Goal: Task Accomplishment & Management: Use online tool/utility

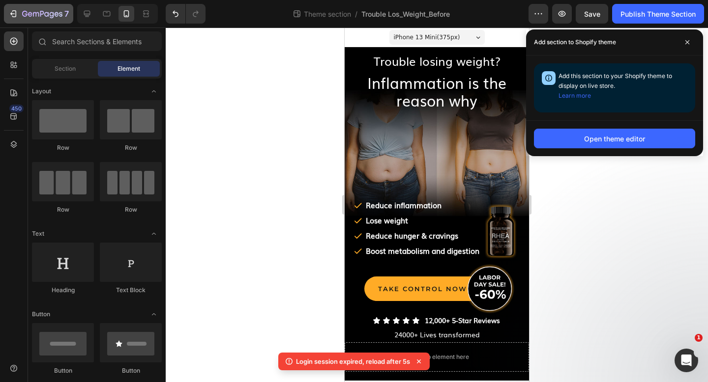
scroll to position [804, 0]
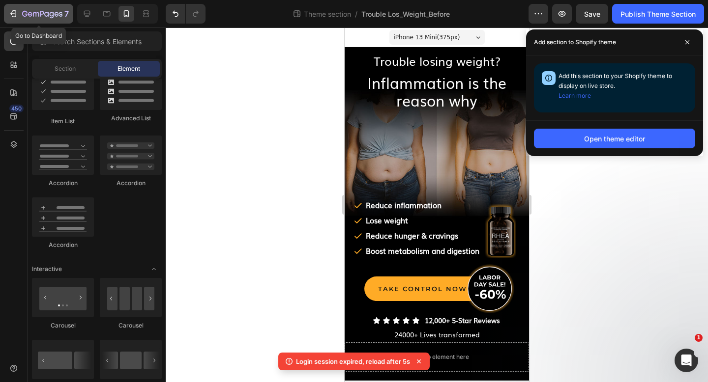
click at [28, 13] on icon "button" at bounding box center [42, 14] width 40 height 8
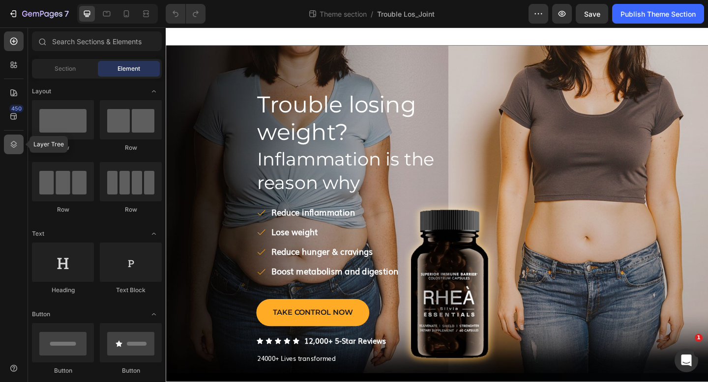
click at [15, 142] on icon at bounding box center [14, 145] width 10 height 10
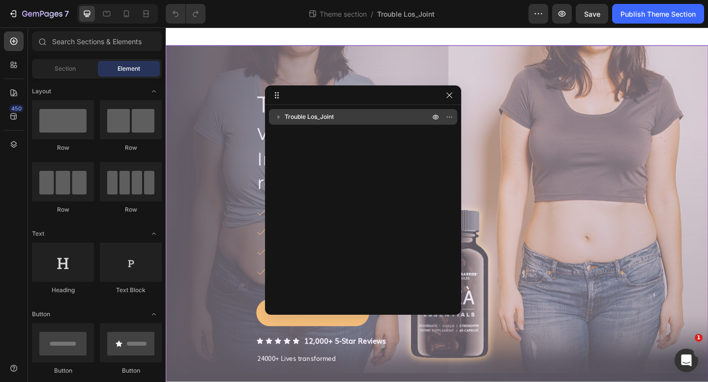
click at [308, 112] on span "Trouble Los_Joint" at bounding box center [309, 117] width 49 height 10
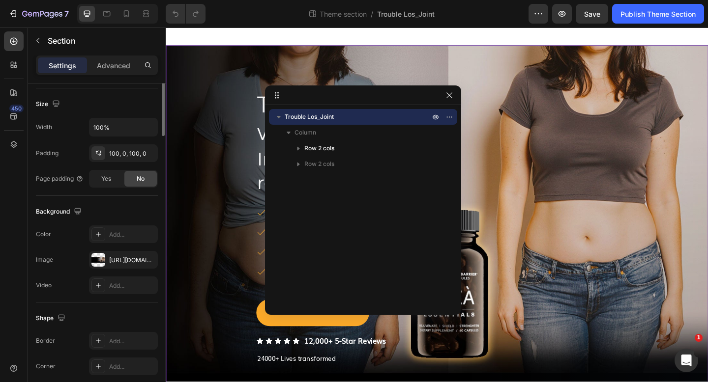
scroll to position [265, 0]
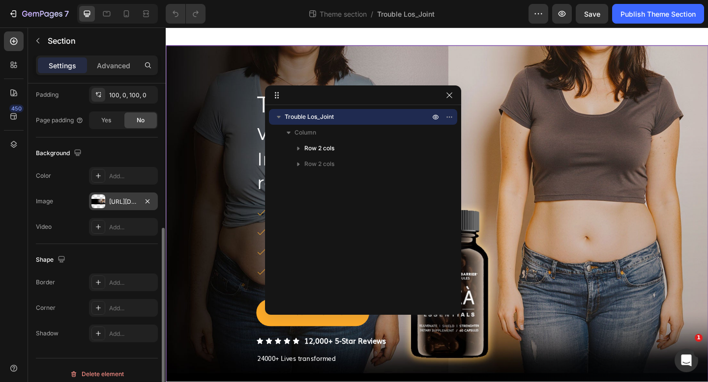
click at [117, 206] on div "[URL][DOMAIN_NAME]" at bounding box center [123, 202] width 29 height 9
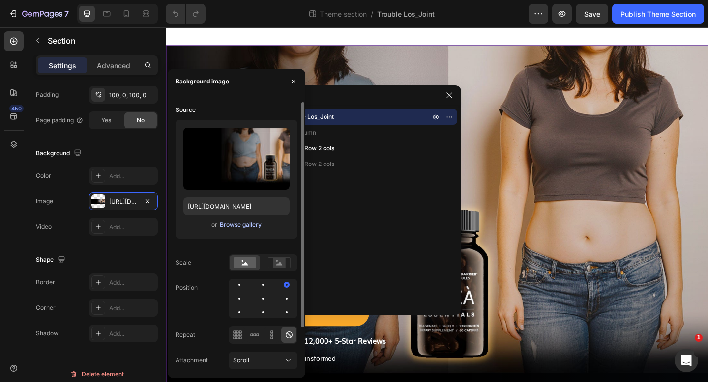
click at [239, 225] on div "Browse gallery" at bounding box center [241, 225] width 42 height 9
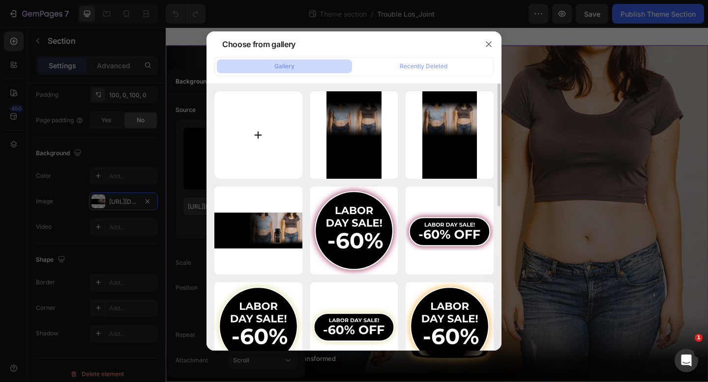
click at [261, 132] on input "file" at bounding box center [258, 135] width 88 height 88
type input "C:\fakepath\Hero-Knee-Pain-v1.jpg"
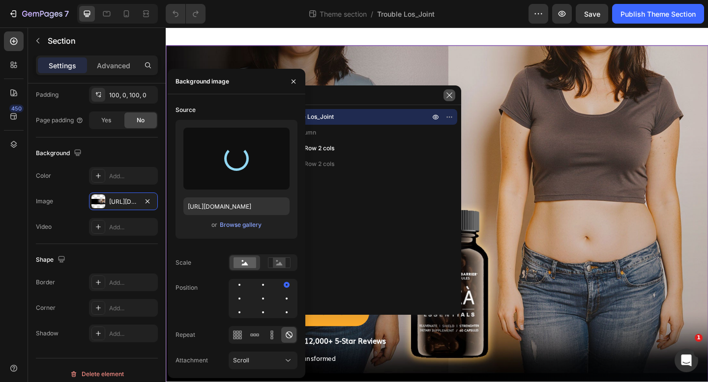
click at [449, 94] on icon "button" at bounding box center [449, 95] width 8 height 8
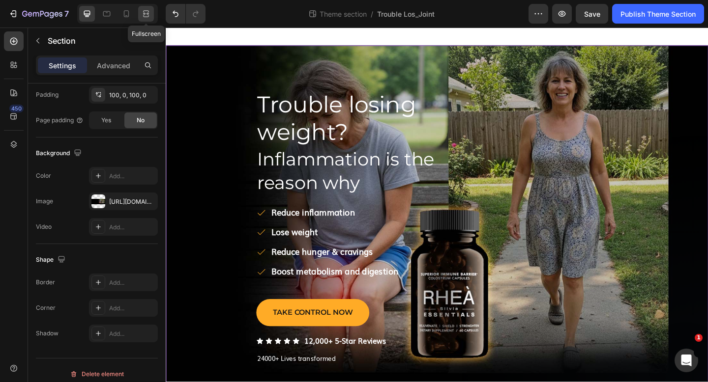
click at [143, 12] on icon at bounding box center [146, 14] width 10 height 10
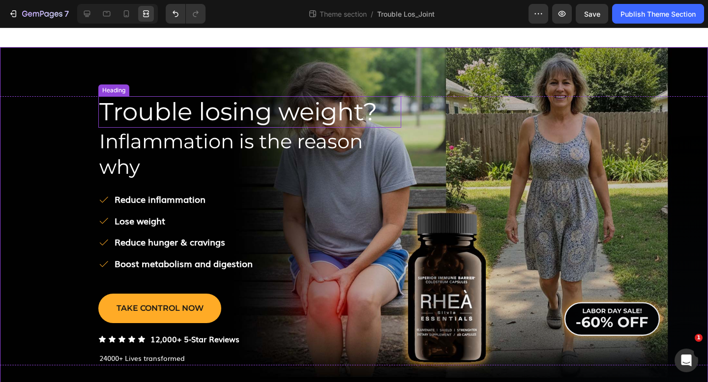
click at [222, 112] on span "Trouble losing weight?" at bounding box center [238, 112] width 278 height 30
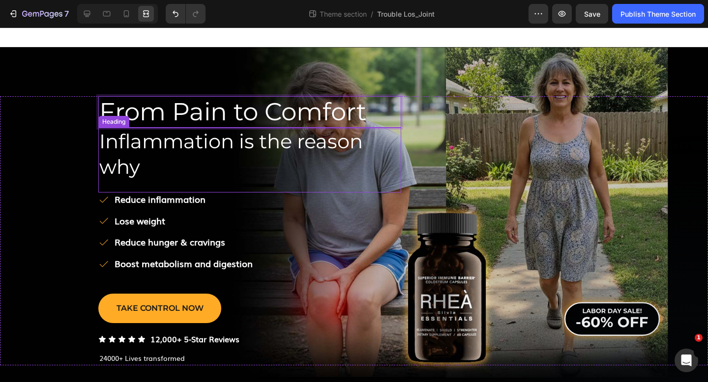
click at [191, 142] on span "Inflammation is the reason why" at bounding box center [230, 154] width 263 height 50
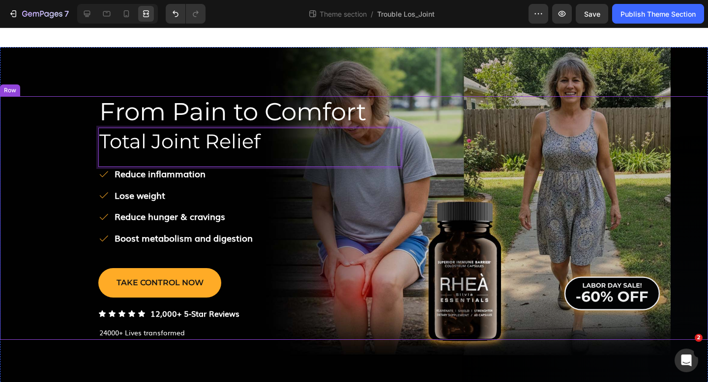
click at [54, 144] on div "⁠⁠⁠⁠⁠⁠⁠ From Pain to Comfort Heading Total Joint Relief Heading 0 ﻿Reduce infla…" at bounding box center [354, 218] width 708 height 244
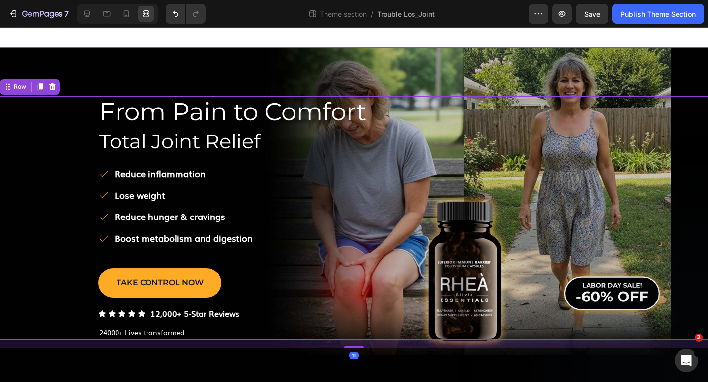
click at [514, 65] on div "⁠⁠⁠⁠⁠⁠⁠ From Pain to Comfort Heading ⁠⁠⁠⁠⁠⁠⁠ Total Joint Relief Heading ﻿Reduce…" at bounding box center [354, 222] width 708 height 350
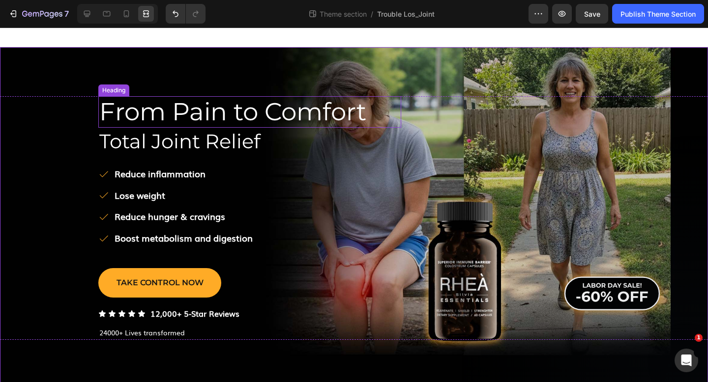
click at [291, 111] on span "From Pain to Comfort" at bounding box center [232, 112] width 267 height 30
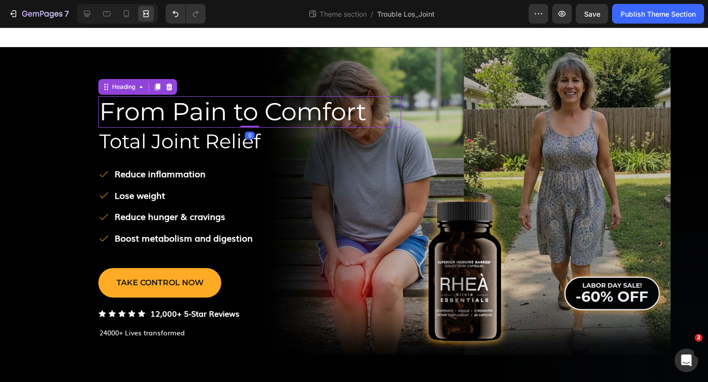
click at [233, 144] on span "Total Joint Relief" at bounding box center [179, 141] width 161 height 24
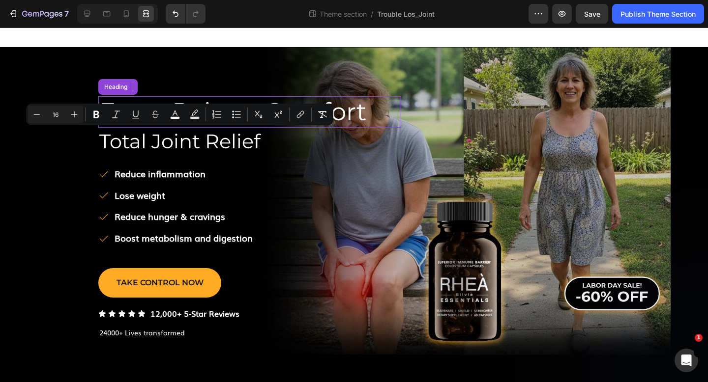
click at [366, 115] on span "From Pain to Comfort" at bounding box center [232, 112] width 267 height 30
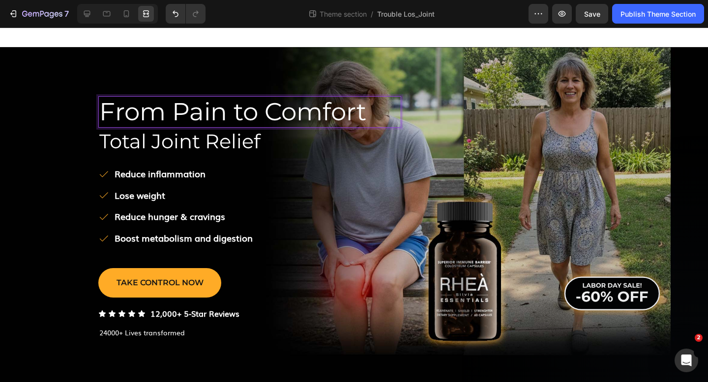
click at [368, 115] on p "From Pain to Comfort" at bounding box center [249, 111] width 301 height 29
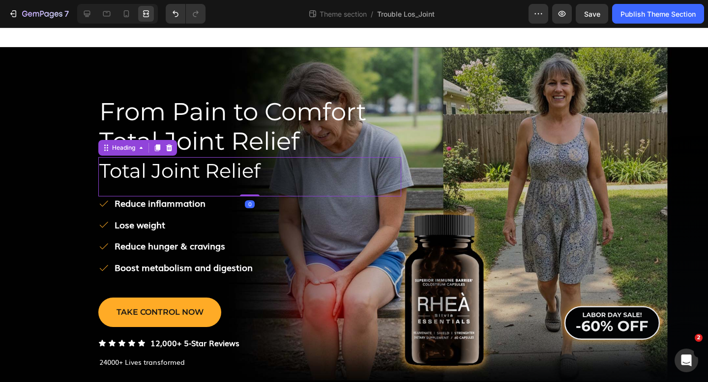
click at [231, 169] on span "Total Joint Relief" at bounding box center [179, 171] width 161 height 24
click at [167, 149] on icon at bounding box center [169, 147] width 6 height 7
click at [173, 171] on span "Total Joint Relief" at bounding box center [179, 171] width 161 height 24
click at [80, 16] on div at bounding box center [87, 14] width 16 height 16
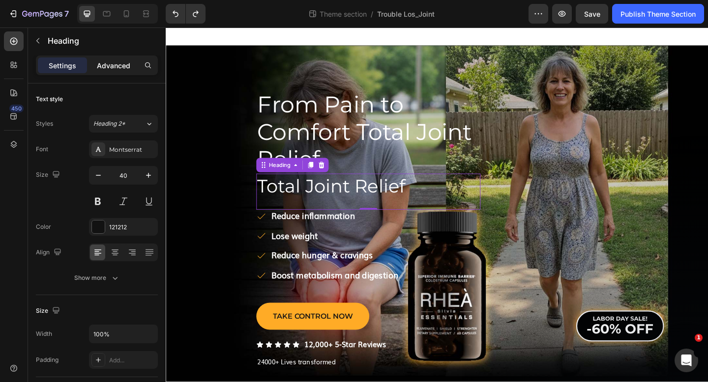
click at [109, 73] on div "Advanced" at bounding box center [113, 66] width 49 height 16
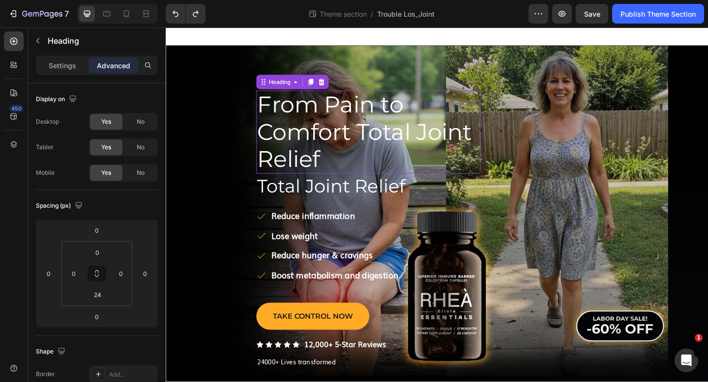
click at [344, 149] on span "From Pain to Comfort Total Joint Relief" at bounding box center [381, 141] width 233 height 89
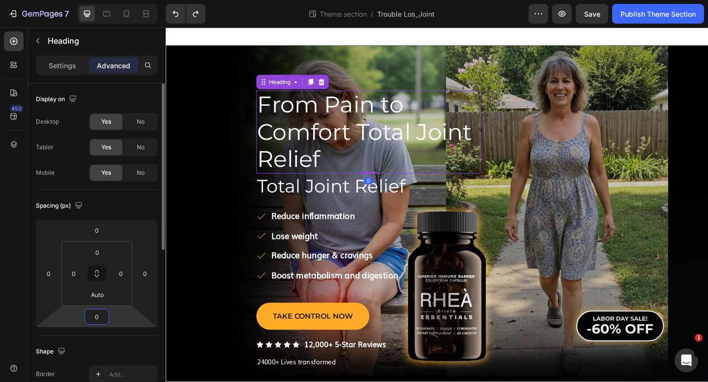
click at [102, 319] on input "0" at bounding box center [97, 317] width 20 height 15
type input "24"
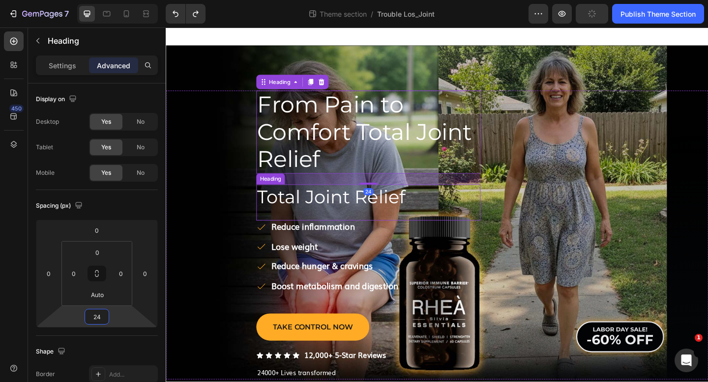
click at [334, 206] on span "Total Joint Relief" at bounding box center [345, 212] width 161 height 24
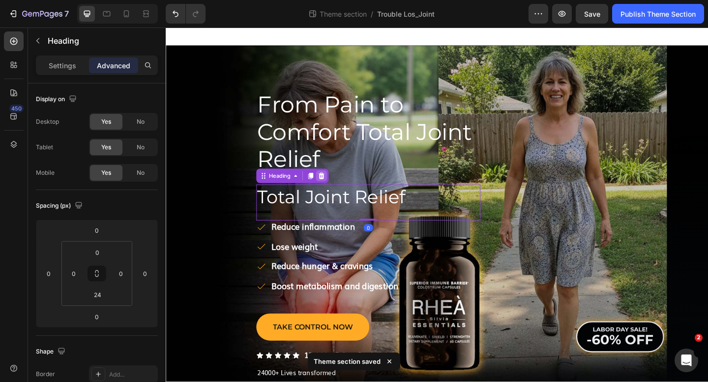
click at [336, 188] on icon at bounding box center [335, 189] width 6 height 7
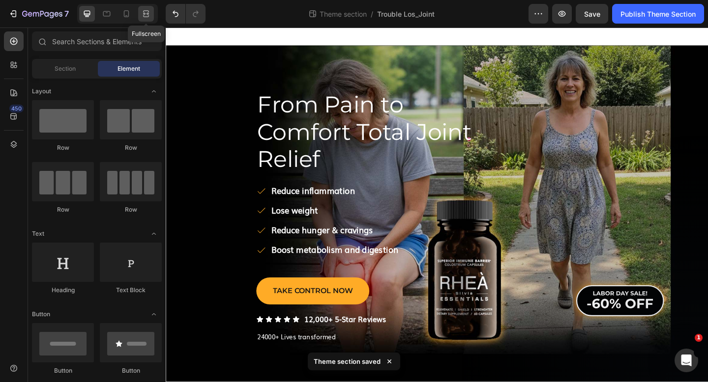
click at [144, 12] on icon at bounding box center [146, 14] width 10 height 10
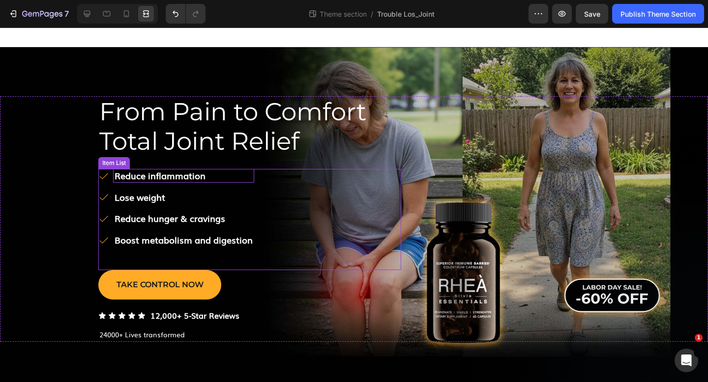
click at [190, 175] on strong "﻿Reduce inflammation" at bounding box center [160, 175] width 91 height 13
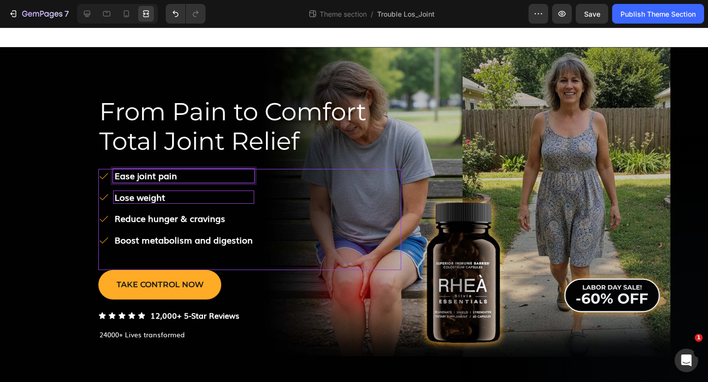
click at [127, 200] on strong "﻿Lose weight" at bounding box center [140, 197] width 51 height 13
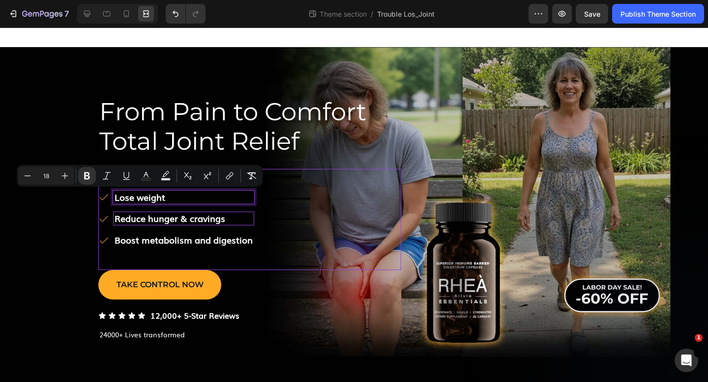
click at [148, 224] on strong "﻿Reduce hunger & cravings" at bounding box center [170, 218] width 111 height 13
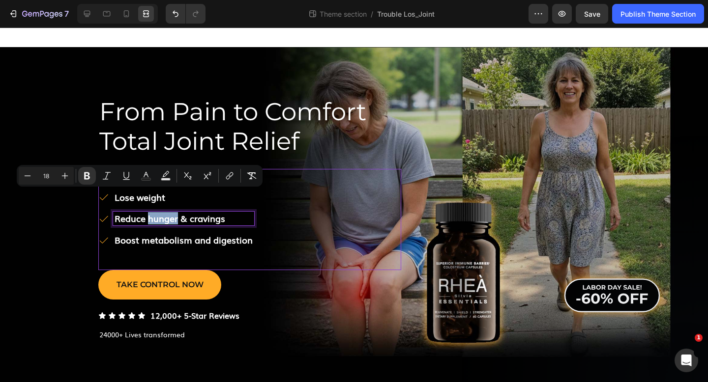
click at [148, 224] on strong "﻿Reduce hunger & cravings" at bounding box center [170, 218] width 111 height 13
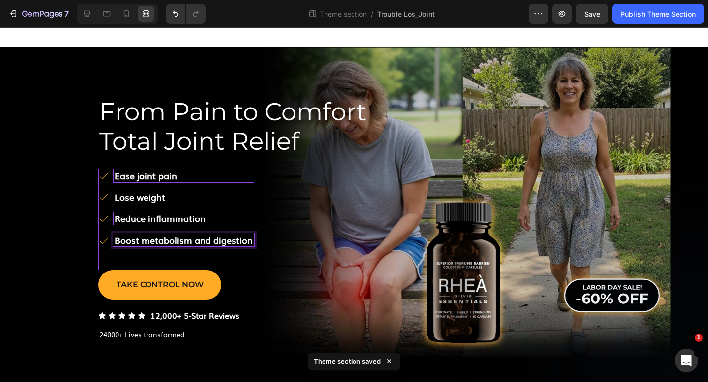
click at [178, 240] on strong "Boost metabolism and digestion" at bounding box center [184, 239] width 138 height 13
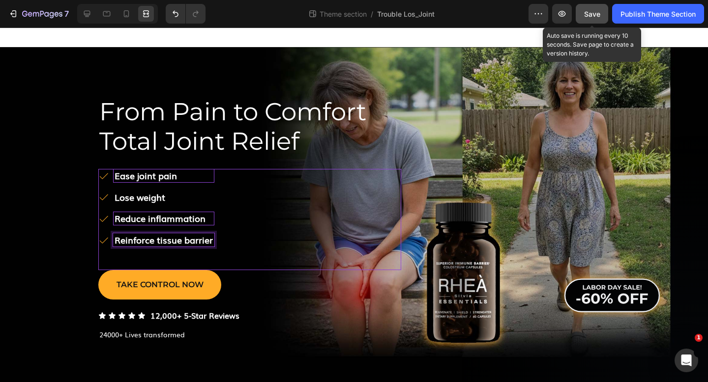
click at [598, 12] on span "Save" at bounding box center [592, 14] width 16 height 8
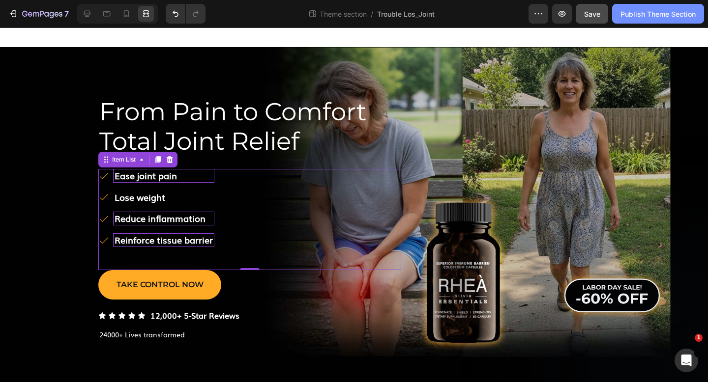
click at [650, 10] on div "Publish Theme Section" at bounding box center [657, 14] width 75 height 10
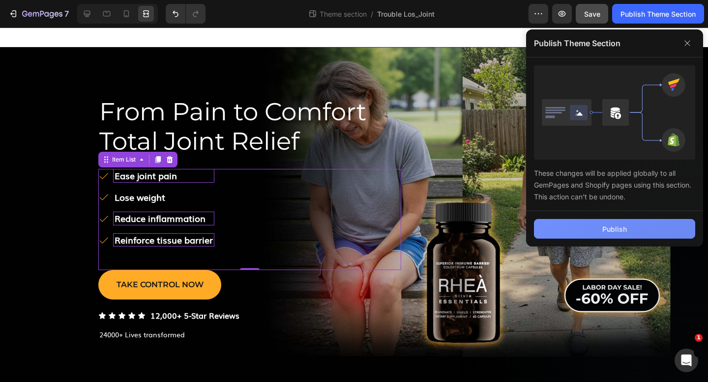
click at [593, 225] on button "Publish" at bounding box center [614, 229] width 161 height 20
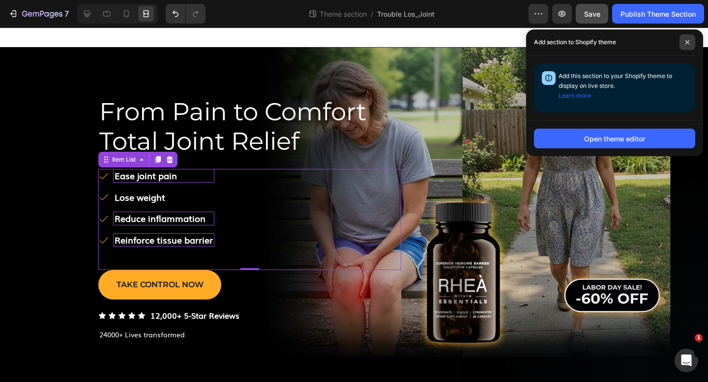
click at [689, 42] on span at bounding box center [687, 42] width 16 height 16
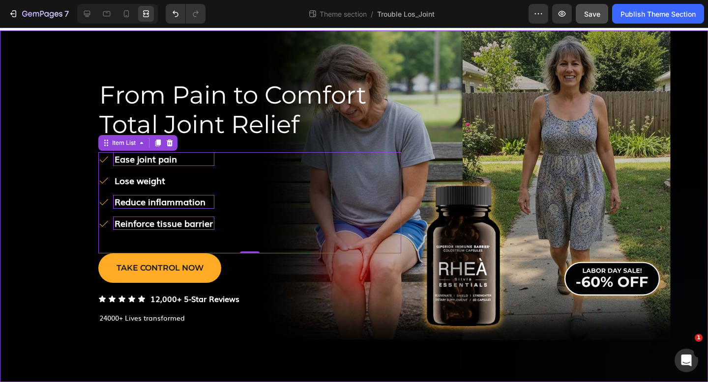
scroll to position [14, 0]
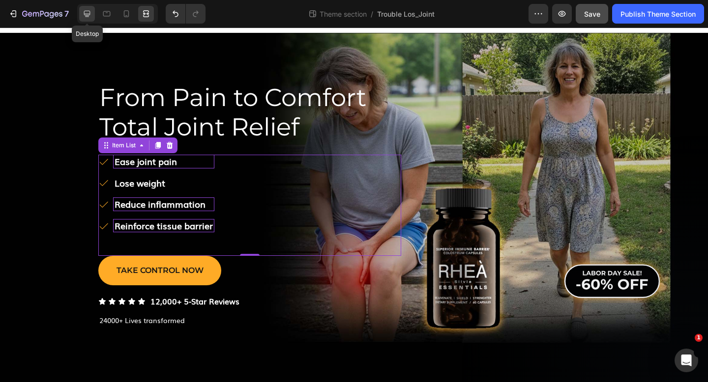
click at [83, 8] on div at bounding box center [87, 14] width 16 height 16
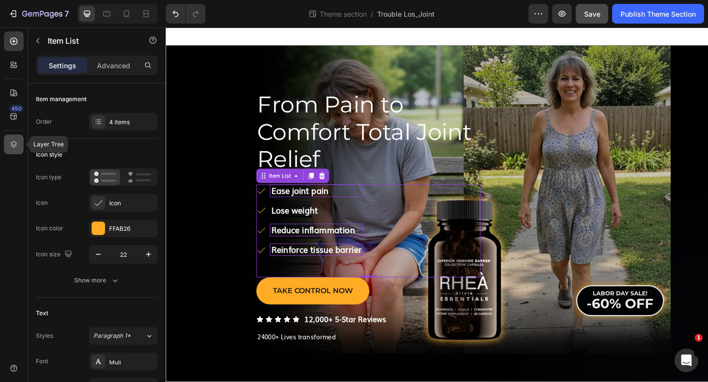
click at [13, 141] on icon at bounding box center [14, 145] width 10 height 10
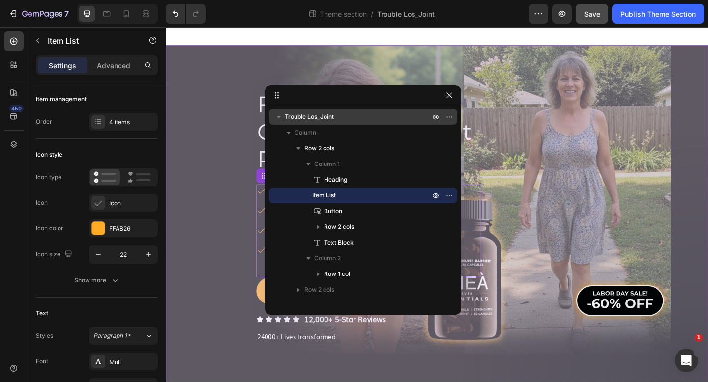
click at [316, 113] on span "Trouble Los_Joint" at bounding box center [309, 117] width 49 height 10
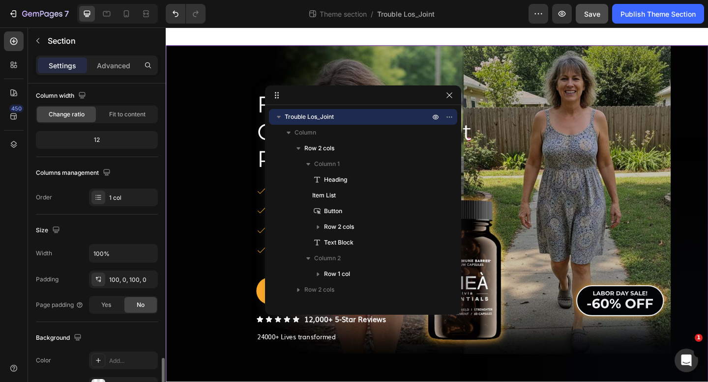
scroll to position [273, 0]
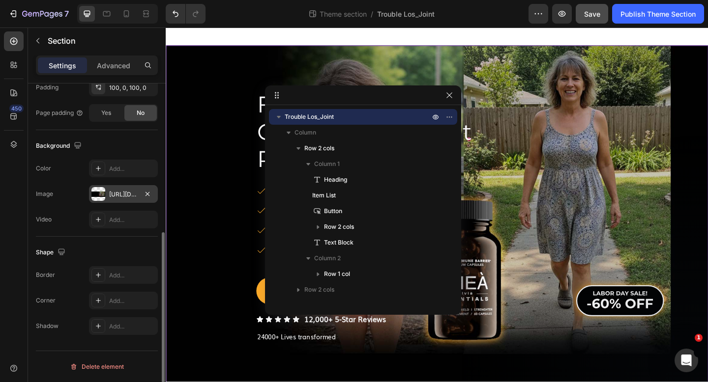
click at [132, 193] on div "[URL][DOMAIN_NAME]" at bounding box center [123, 194] width 29 height 9
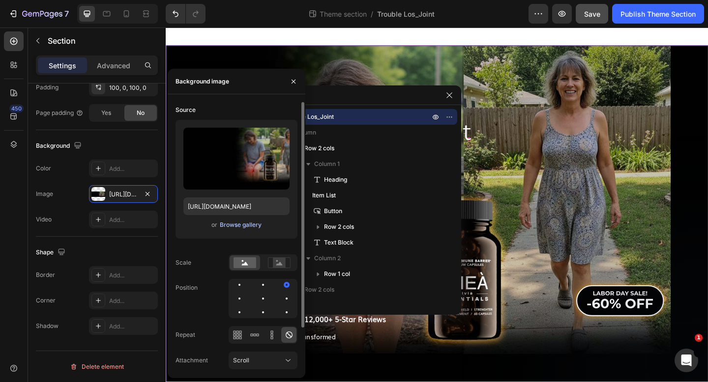
click at [247, 224] on div "Browse gallery" at bounding box center [241, 225] width 42 height 9
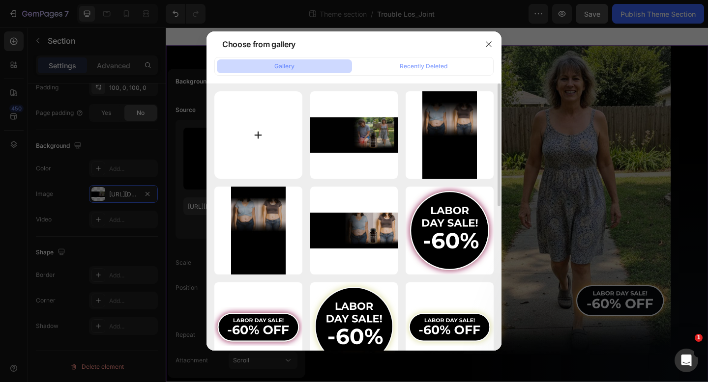
click at [266, 135] on input "file" at bounding box center [258, 135] width 88 height 88
type input "C:\fakepath\Hero-Knee-Pain-v2.jpg"
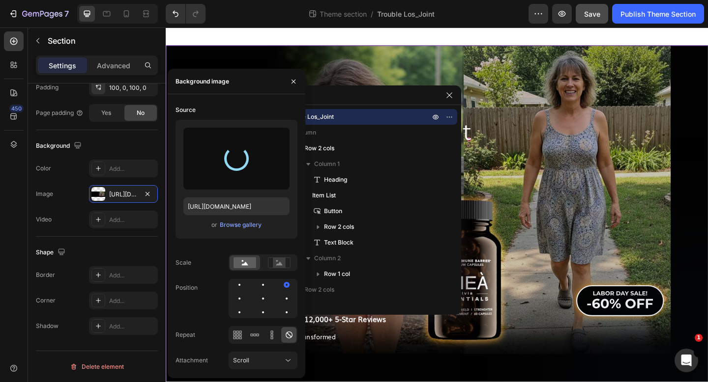
type input "[URL][DOMAIN_NAME]"
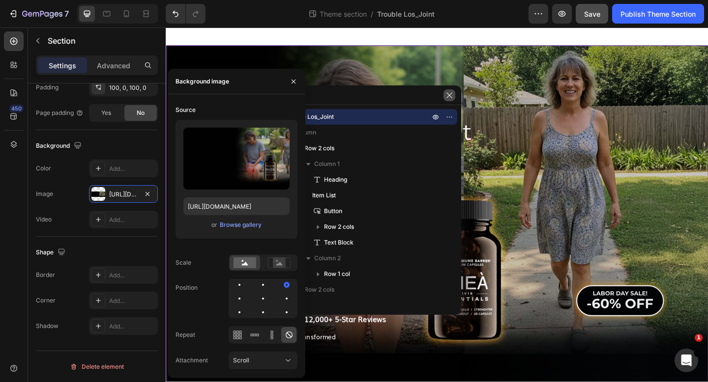
click at [448, 93] on icon "button" at bounding box center [448, 94] width 5 height 5
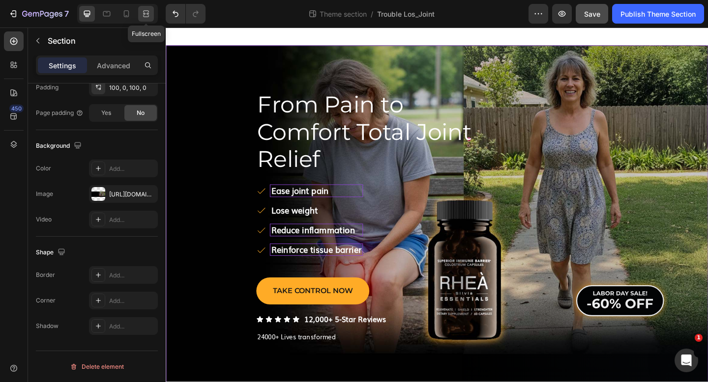
click at [146, 13] on icon at bounding box center [147, 13] width 3 height 2
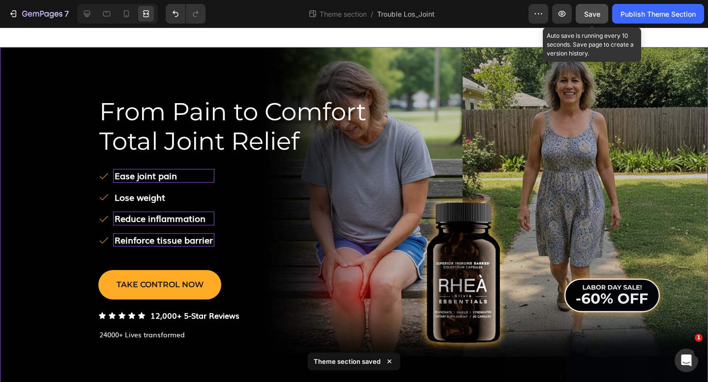
click at [593, 14] on span "Save" at bounding box center [592, 14] width 16 height 8
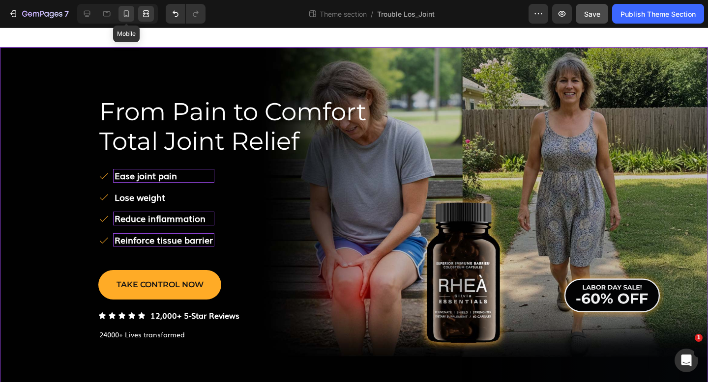
click at [131, 14] on icon at bounding box center [126, 14] width 10 height 10
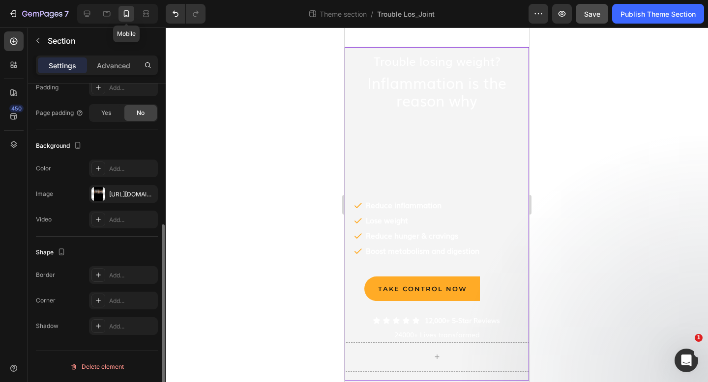
scroll to position [247, 0]
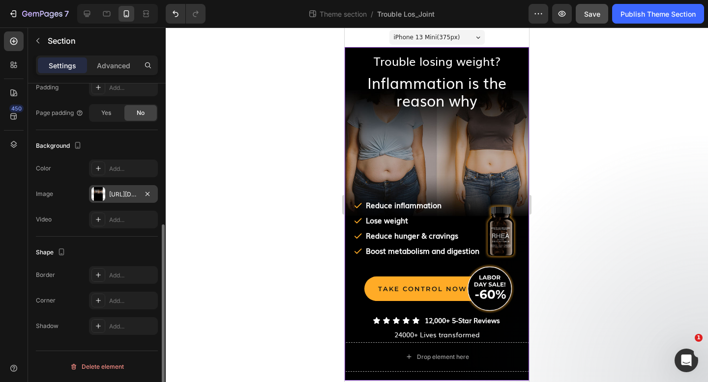
click at [114, 195] on div "[URL][DOMAIN_NAME]" at bounding box center [123, 194] width 29 height 9
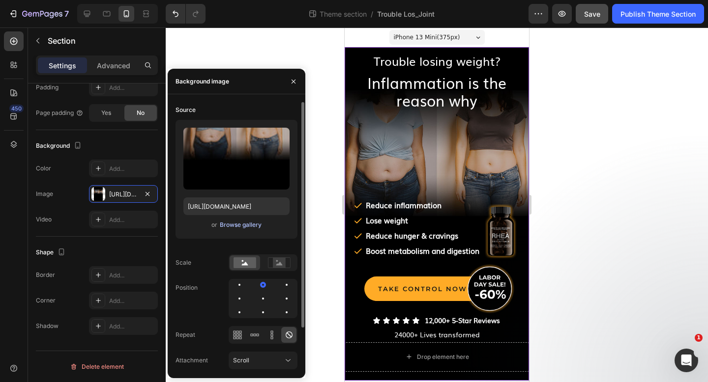
click at [235, 223] on div "Browse gallery" at bounding box center [241, 225] width 42 height 9
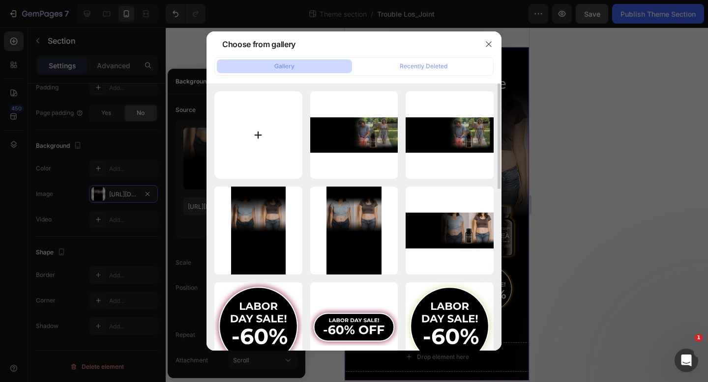
click at [251, 153] on input "file" at bounding box center [258, 135] width 88 height 88
type input "C:\fakepath\Hero_Joint_Pain_Mob-v1.jpg"
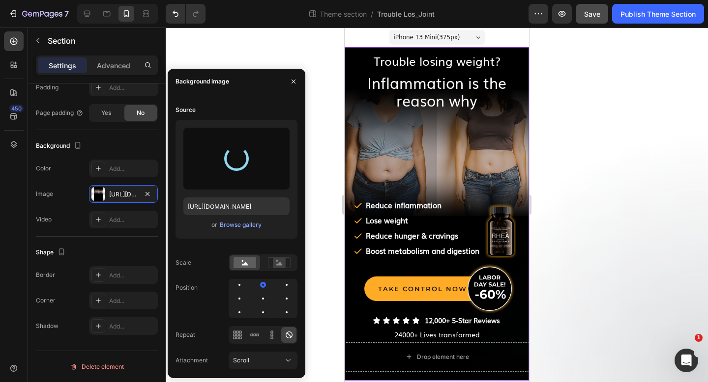
type input "[URL][DOMAIN_NAME]"
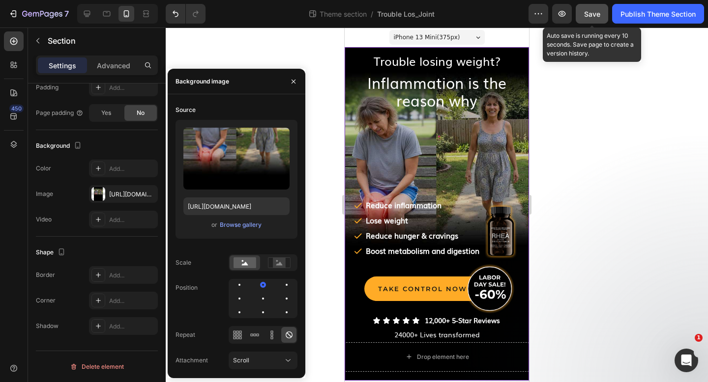
click at [588, 20] on button "Save" at bounding box center [592, 14] width 32 height 20
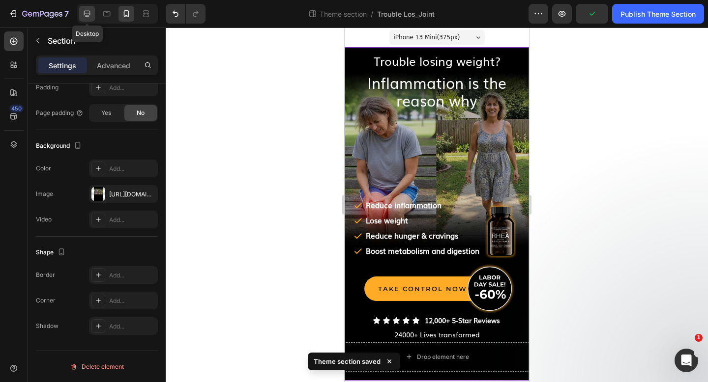
click at [87, 11] on icon at bounding box center [87, 14] width 10 height 10
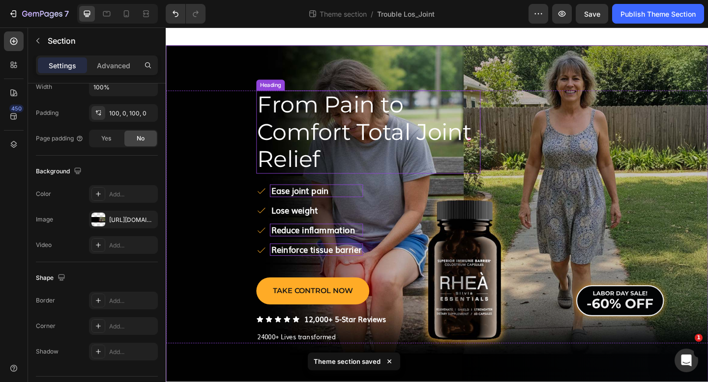
click at [333, 119] on span "From Pain to Comfort Total Joint Relief" at bounding box center [381, 141] width 233 height 89
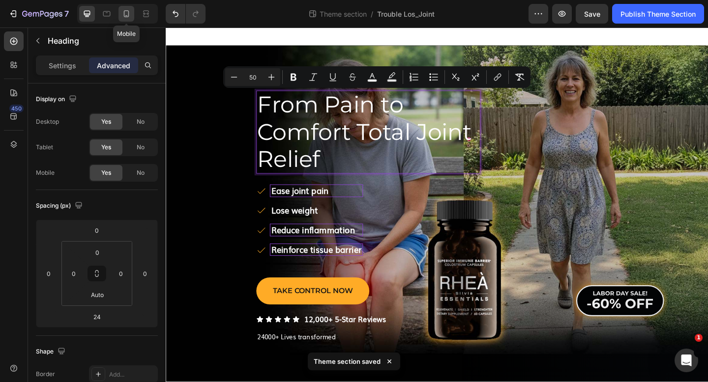
click at [122, 13] on icon at bounding box center [126, 14] width 10 height 10
type input "0"
type input "8"
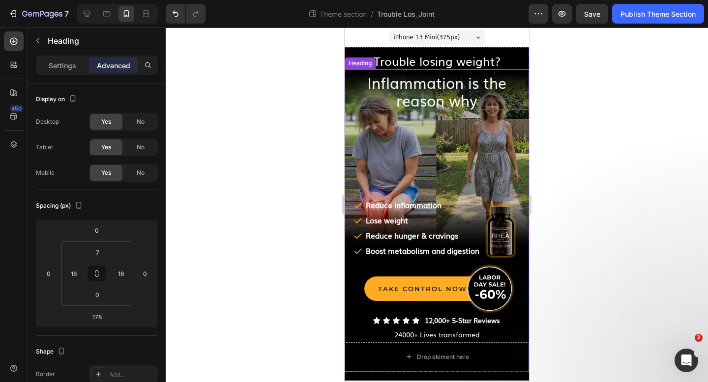
click at [431, 91] on span "Inflammation is the reason why" at bounding box center [436, 91] width 139 height 39
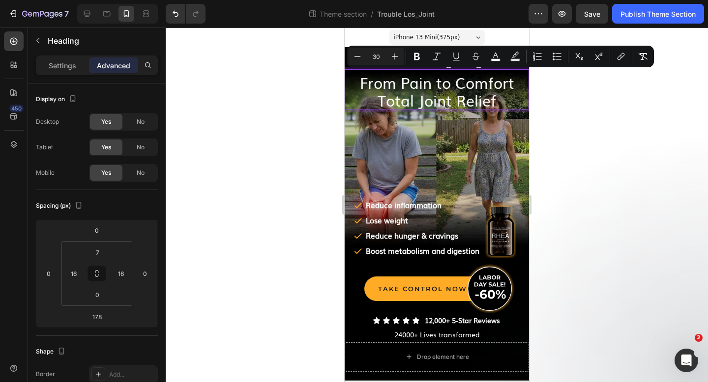
scroll to position [1, 0]
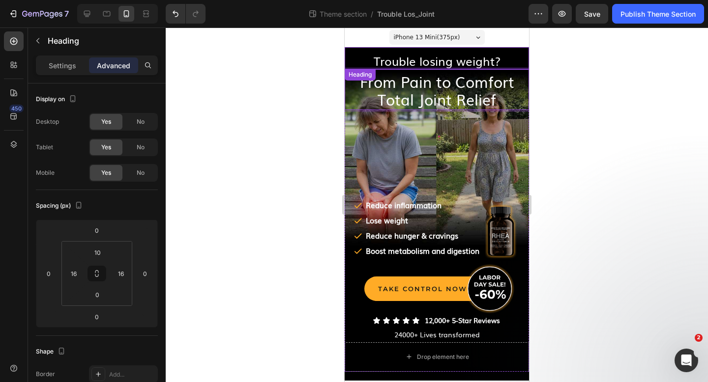
click at [437, 63] on span "Trouble losing weight?" at bounding box center [437, 60] width 127 height 17
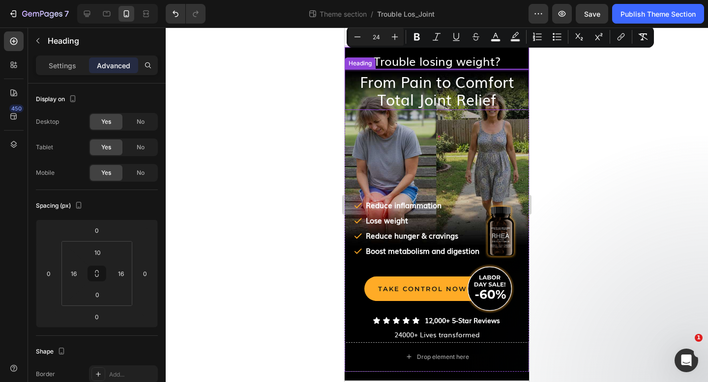
click at [317, 71] on div at bounding box center [437, 205] width 542 height 355
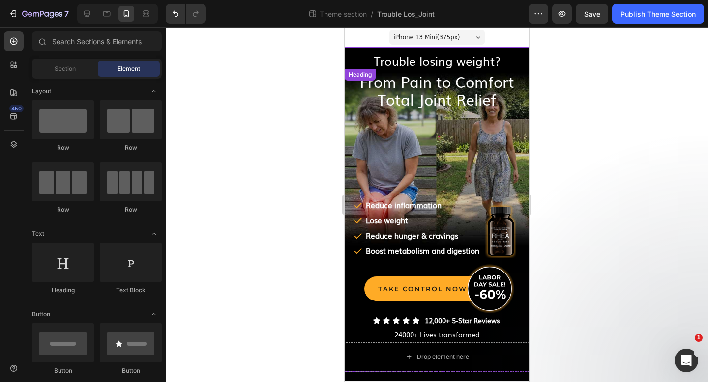
click at [456, 58] on span "Trouble losing weight?" at bounding box center [437, 60] width 127 height 17
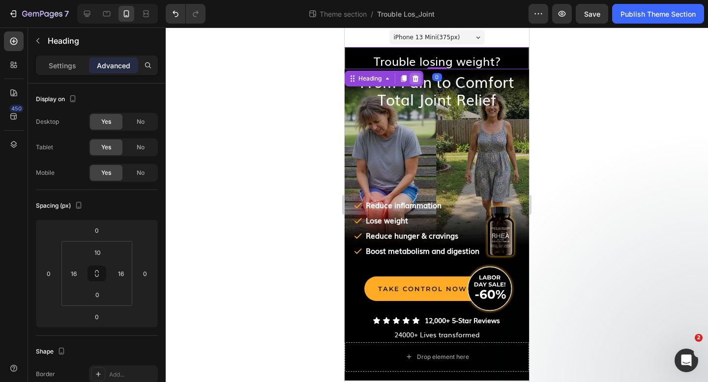
click at [413, 83] on icon at bounding box center [415, 79] width 8 height 8
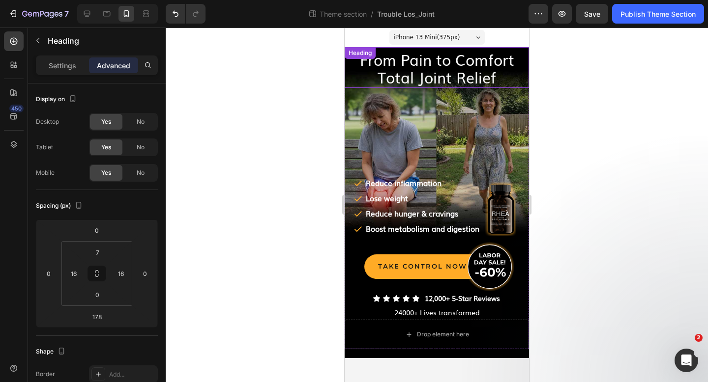
click at [420, 58] on div "⁠⁠⁠⁠⁠⁠⁠ From Pain to Comfort Total Joint Relief Heading" at bounding box center [437, 67] width 184 height 41
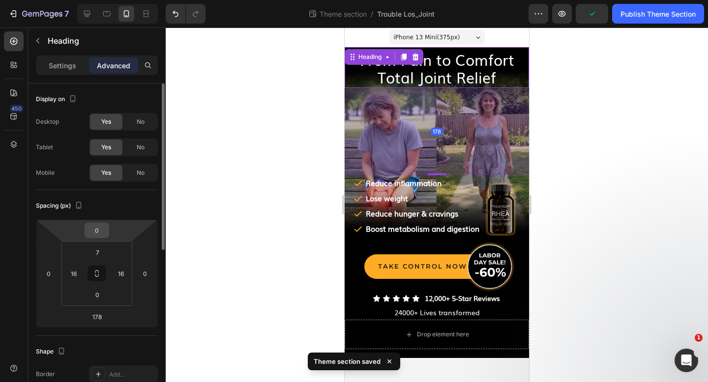
click at [99, 229] on input "0" at bounding box center [97, 230] width 20 height 15
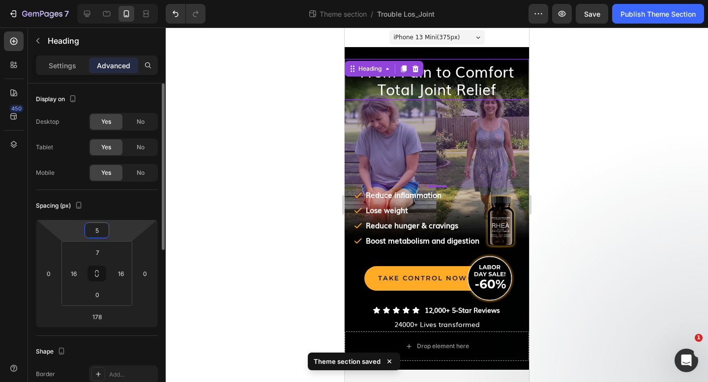
type input "50"
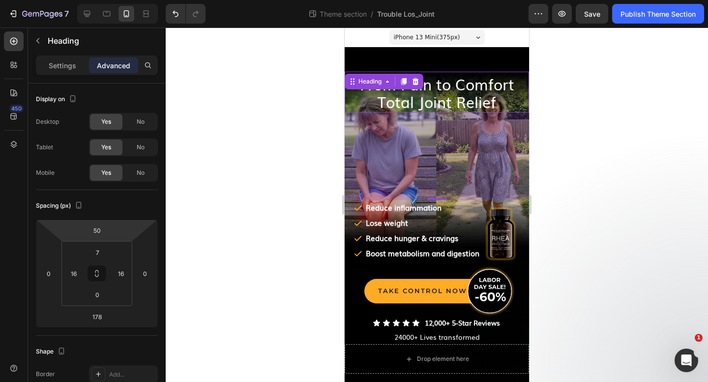
click at [586, 145] on div at bounding box center [437, 205] width 542 height 355
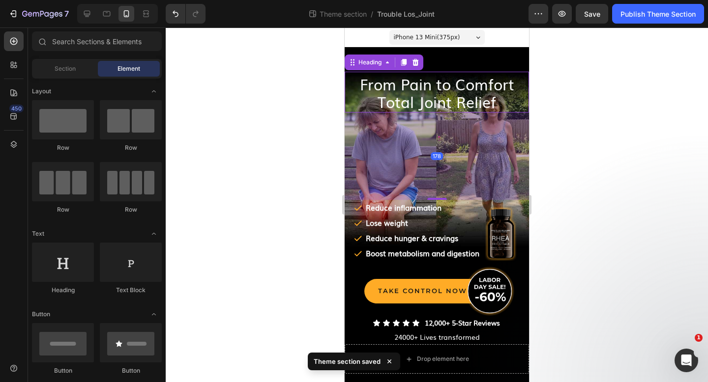
click at [406, 83] on span "From Pain to Comfort Total Joint Relief" at bounding box center [437, 92] width 154 height 39
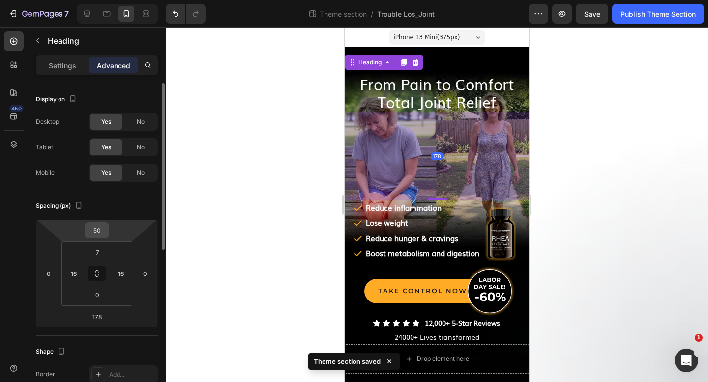
click at [102, 230] on input "50" at bounding box center [97, 230] width 20 height 15
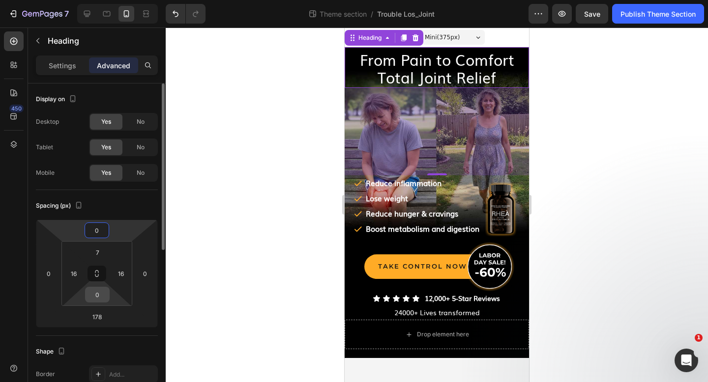
type input "0"
click at [98, 296] on input "0" at bounding box center [97, 295] width 20 height 15
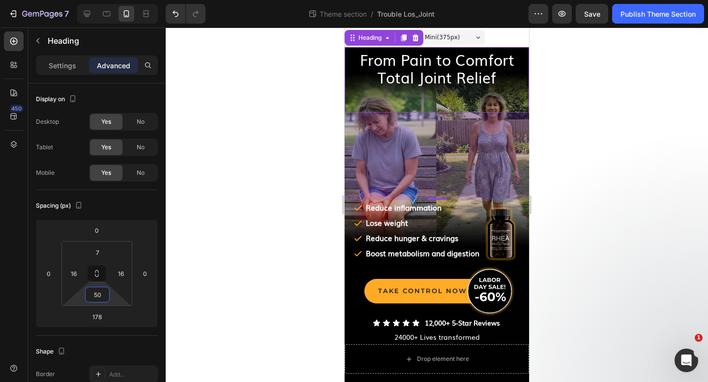
type input "50"
click at [590, 188] on div at bounding box center [437, 205] width 542 height 355
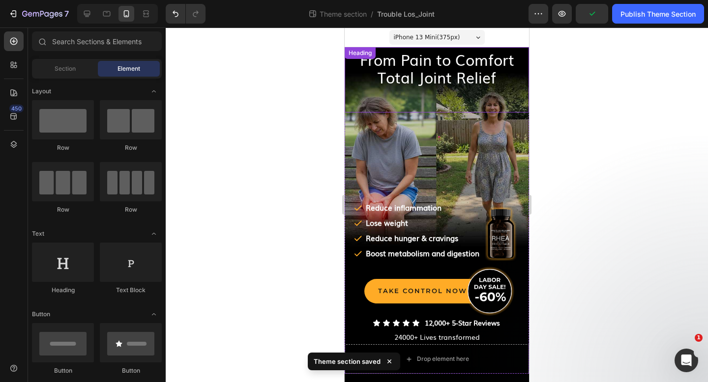
click at [443, 57] on span "From Pain to Comfort Total Joint Relief" at bounding box center [437, 68] width 154 height 39
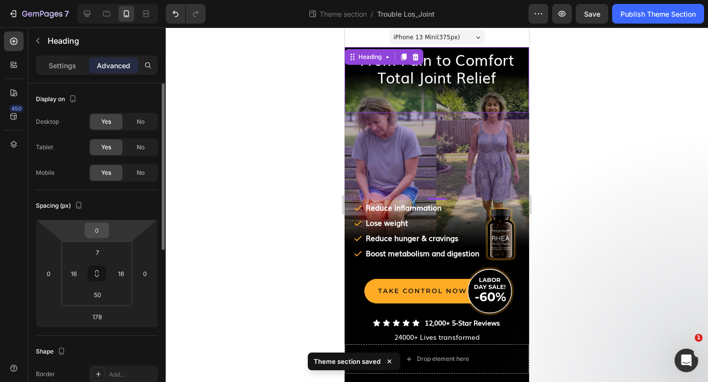
click at [99, 232] on input "0" at bounding box center [97, 230] width 20 height 15
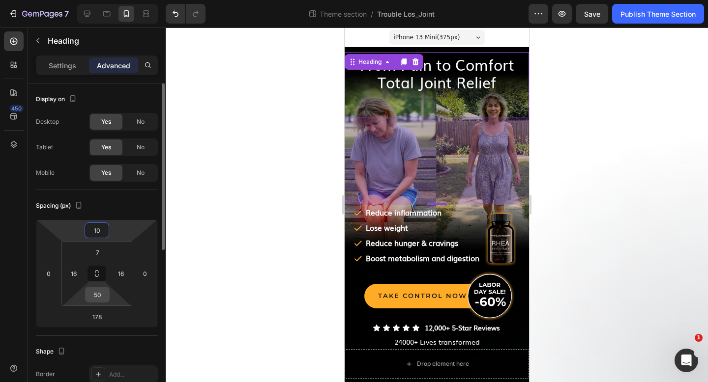
type input "10"
click at [102, 296] on input "50" at bounding box center [97, 295] width 20 height 15
type input "40"
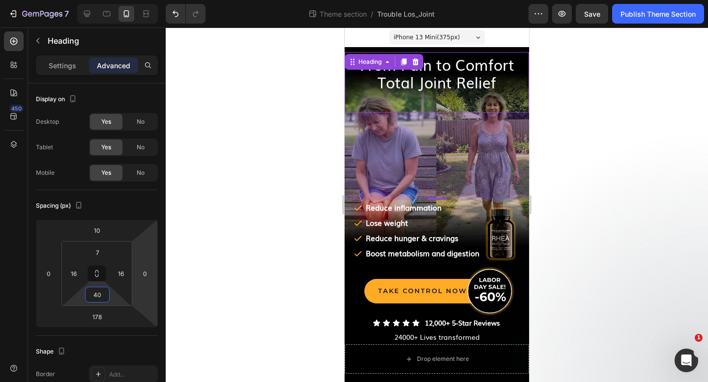
click at [260, 183] on div at bounding box center [437, 205] width 542 height 355
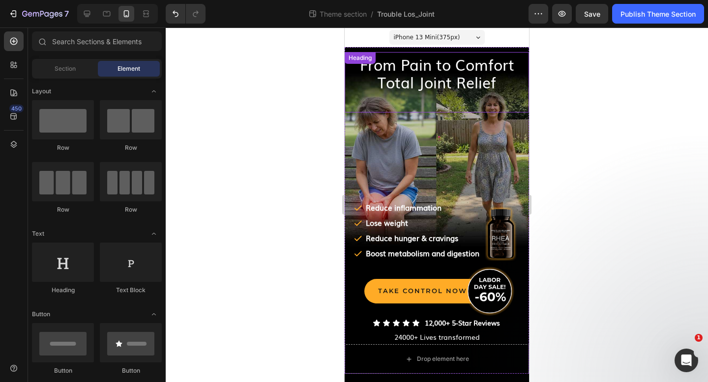
click at [449, 69] on span "From Pain to Comfort Total Joint Relief" at bounding box center [437, 73] width 154 height 39
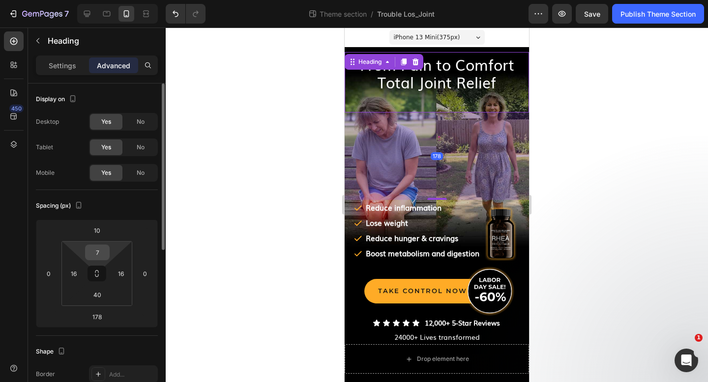
click at [100, 253] on input "7" at bounding box center [97, 252] width 20 height 15
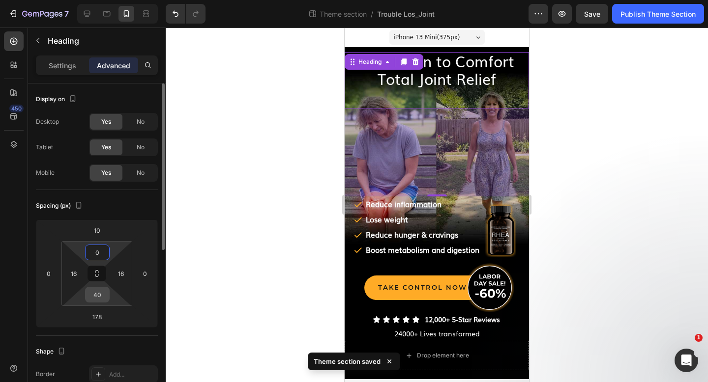
type input "0"
click at [101, 294] on input "40" at bounding box center [97, 295] width 20 height 15
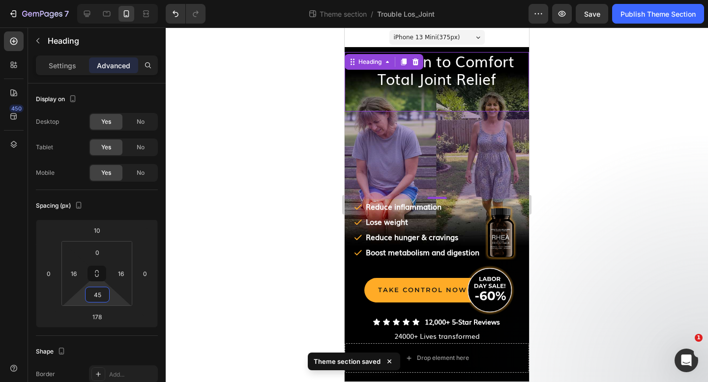
type input "45"
click at [237, 189] on div at bounding box center [437, 205] width 542 height 355
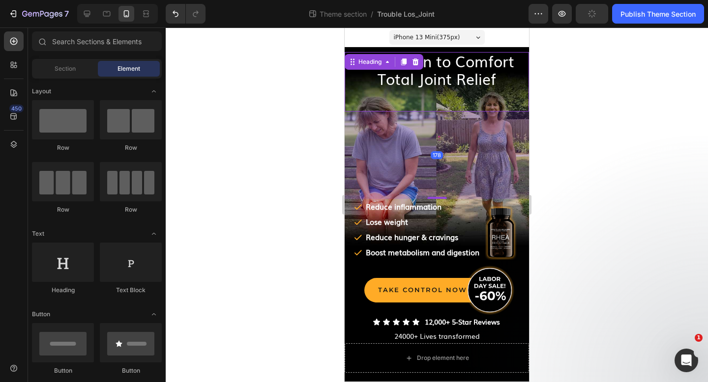
click at [437, 69] on span "From Pain to Comfort Total Joint Relief" at bounding box center [437, 69] width 154 height 39
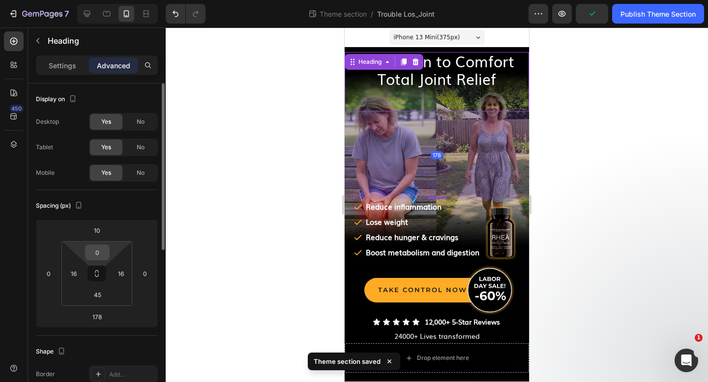
click at [100, 251] on input "0" at bounding box center [97, 252] width 20 height 15
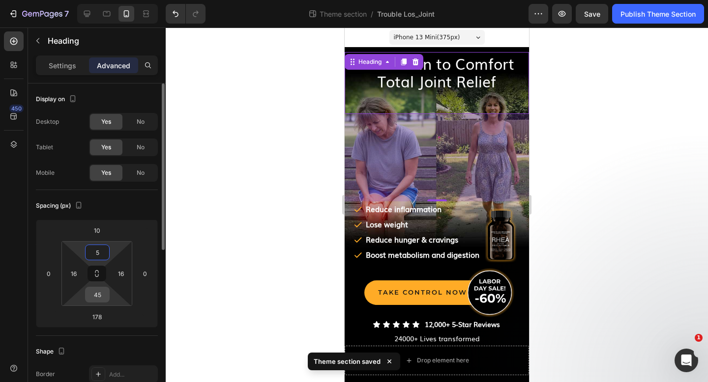
type input "5"
click at [101, 292] on input "45" at bounding box center [97, 295] width 20 height 15
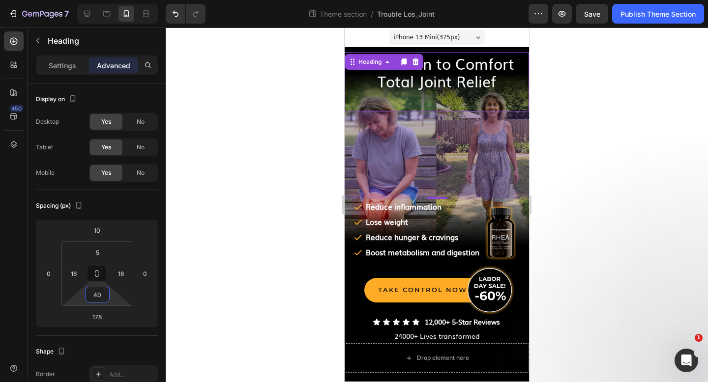
type input "40"
click at [255, 196] on div at bounding box center [437, 205] width 542 height 355
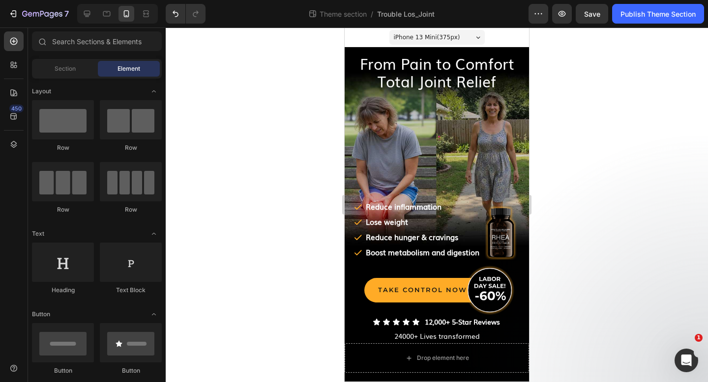
click at [437, 37] on span "iPhone 13 Mini ( 375 px)" at bounding box center [427, 37] width 66 height 10
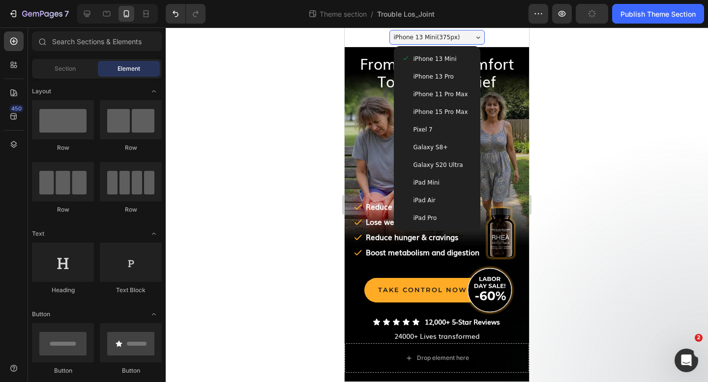
click at [434, 110] on span "iPhone 15 Pro Max" at bounding box center [440, 112] width 55 height 10
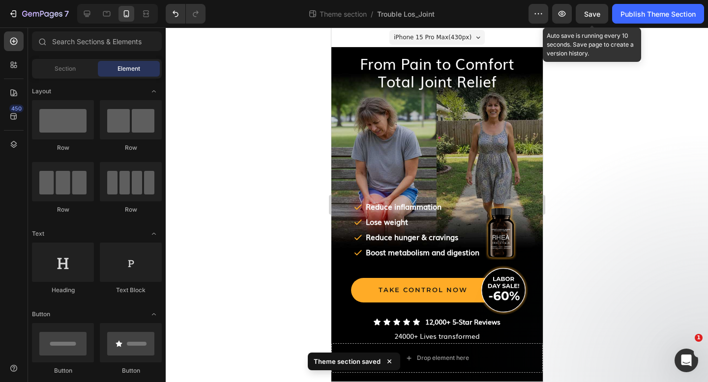
click at [598, 13] on span "Save" at bounding box center [592, 14] width 16 height 8
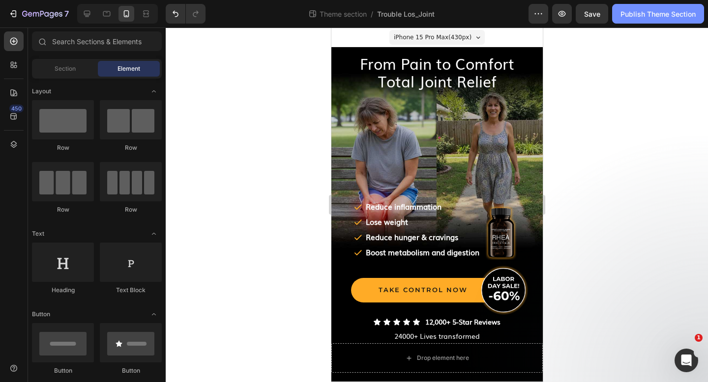
click at [634, 9] on div "Publish Theme Section" at bounding box center [657, 14] width 75 height 10
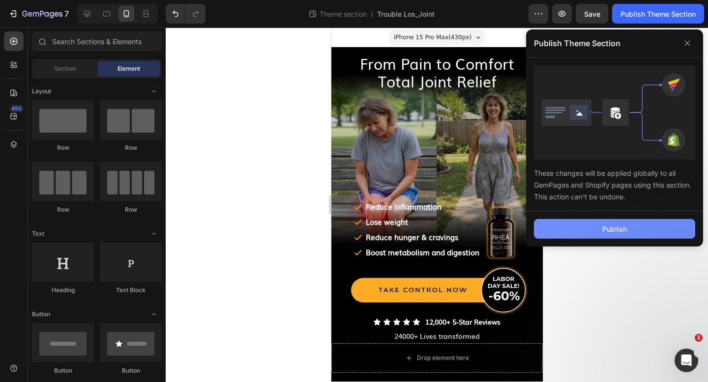
click at [587, 236] on button "Publish" at bounding box center [614, 229] width 161 height 20
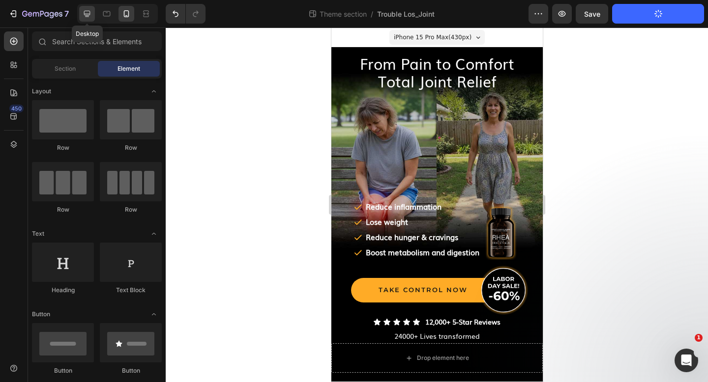
click at [86, 9] on icon at bounding box center [87, 14] width 10 height 10
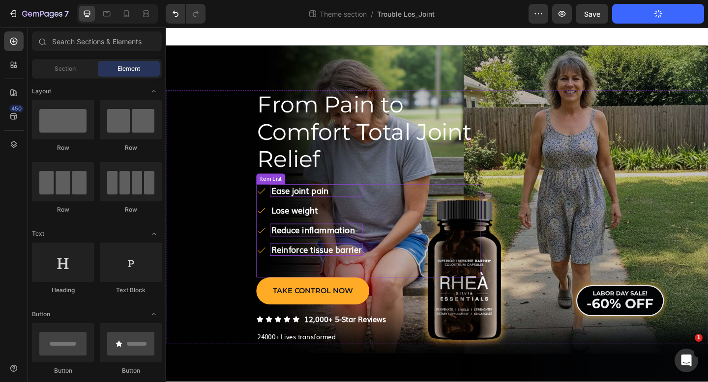
click at [323, 208] on strong "Ease joint pain" at bounding box center [311, 205] width 62 height 13
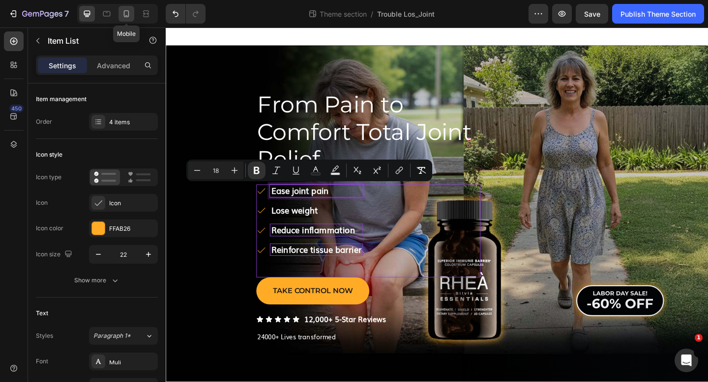
click at [123, 12] on icon at bounding box center [126, 14] width 10 height 10
type input "16"
type input "2"
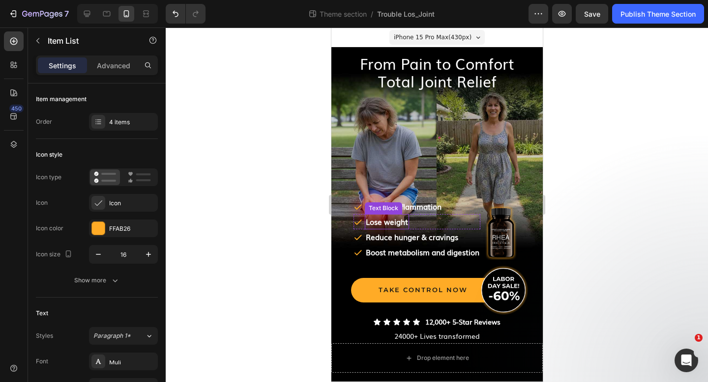
click at [421, 207] on strong "﻿Reduce inflammation" at bounding box center [403, 206] width 76 height 11
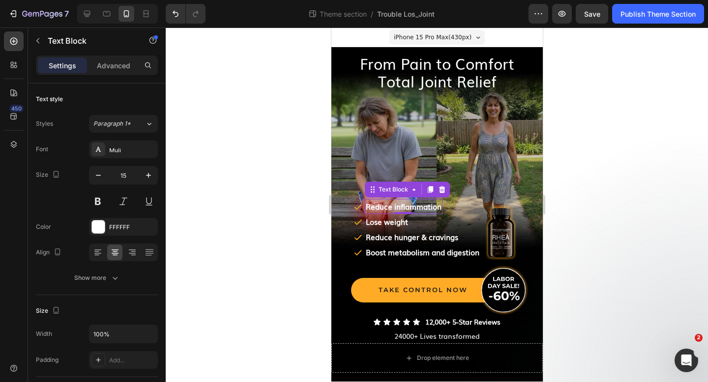
click at [421, 207] on strong "﻿Reduce inflammation" at bounding box center [403, 206] width 76 height 11
click at [84, 9] on icon at bounding box center [87, 14] width 10 height 10
type input "16"
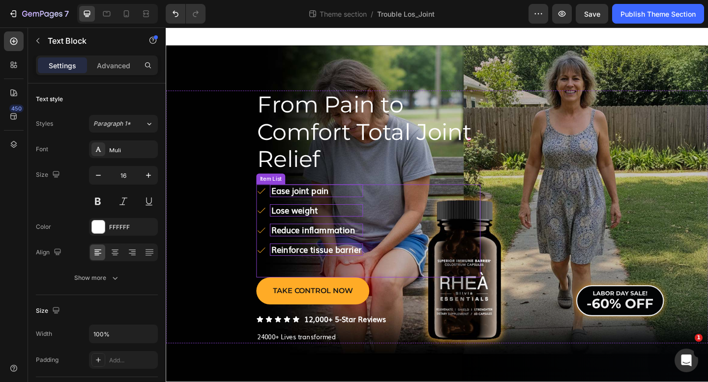
click at [306, 225] on strong "﻿Lose weight" at bounding box center [305, 226] width 51 height 13
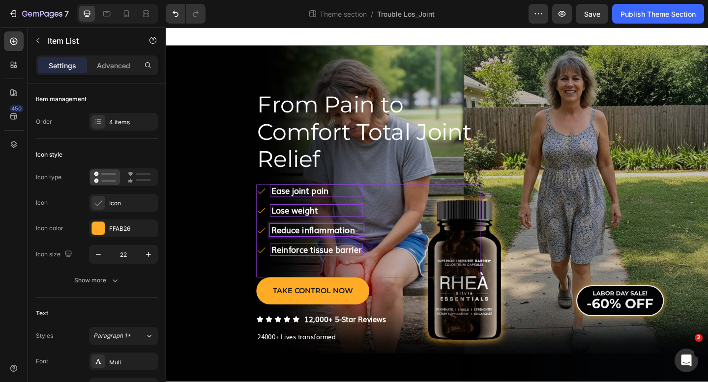
click at [305, 242] on strong "Reduce inflammation" at bounding box center [325, 247] width 91 height 13
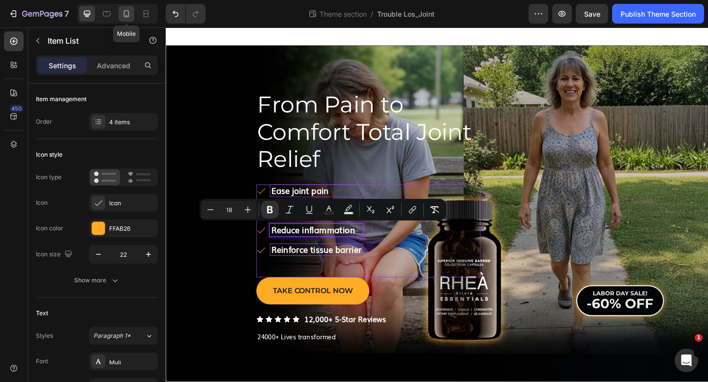
click at [123, 11] on icon at bounding box center [126, 14] width 10 height 10
type input "16"
type input "2"
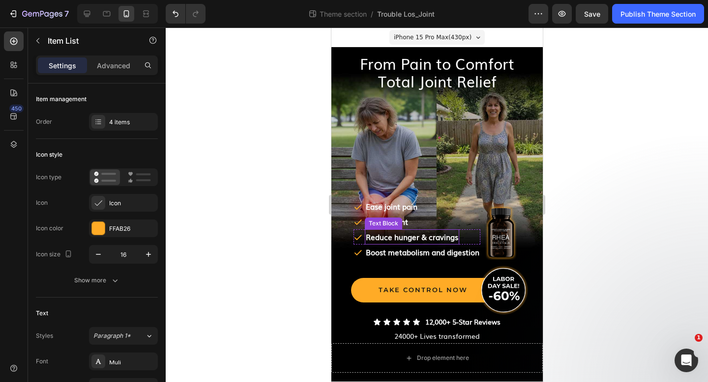
click at [381, 235] on strong "﻿Reduce hunger & cravings" at bounding box center [411, 236] width 92 height 11
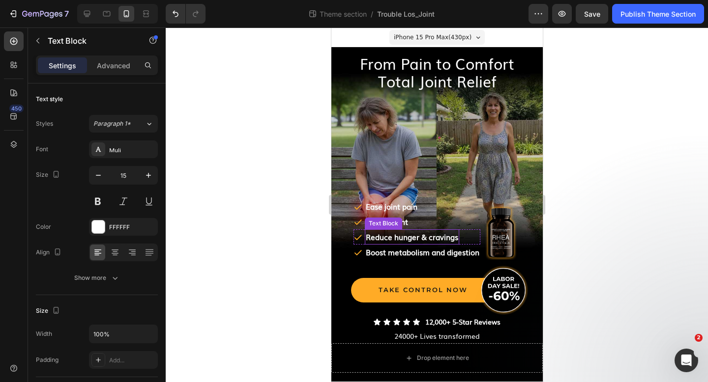
click at [381, 235] on strong "﻿Reduce hunger & cravings" at bounding box center [411, 236] width 92 height 11
click at [86, 8] on div at bounding box center [87, 14] width 16 height 16
type input "16"
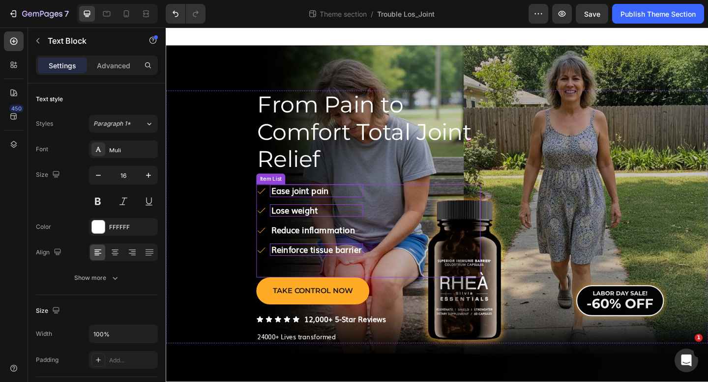
click at [370, 271] on strong "Reinforce tissue barrier" at bounding box center [329, 269] width 98 height 13
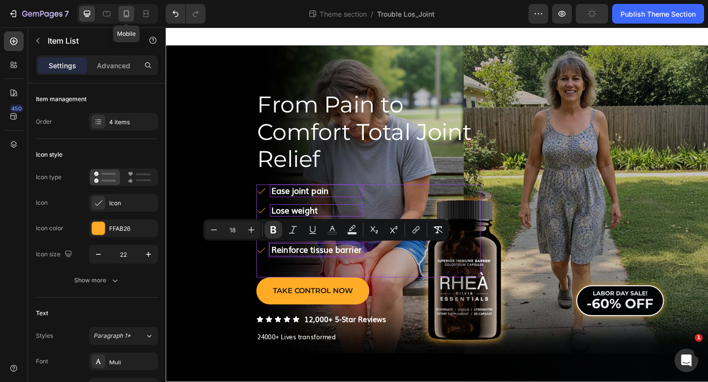
click at [127, 14] on icon at bounding box center [126, 14] width 10 height 10
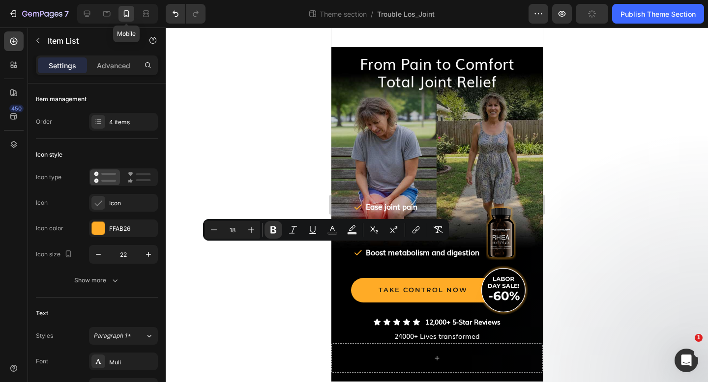
type input "16"
type input "2"
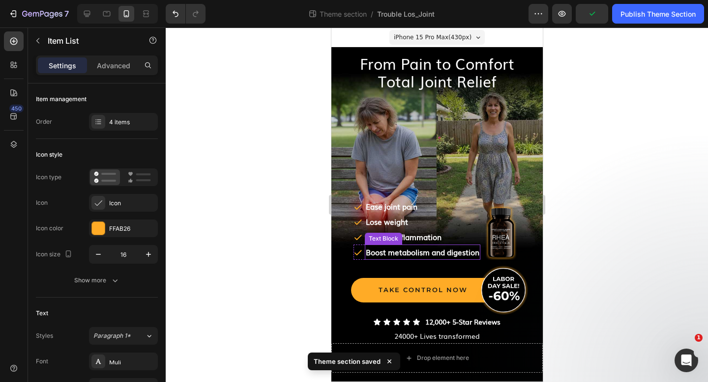
click at [383, 250] on strong "﻿Boost metabolism and digestion" at bounding box center [422, 252] width 114 height 11
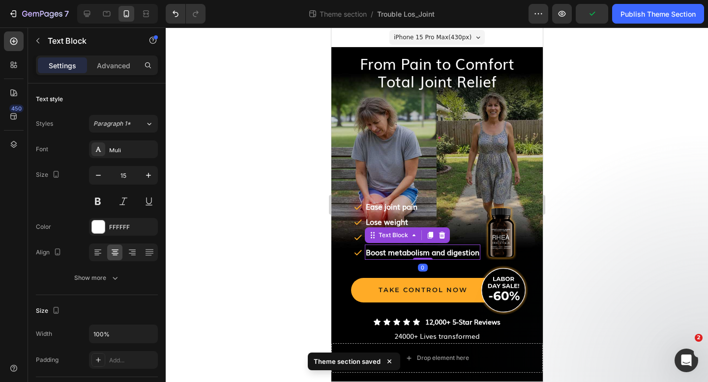
click at [383, 250] on strong "﻿Boost metabolism and digestion" at bounding box center [422, 252] width 114 height 11
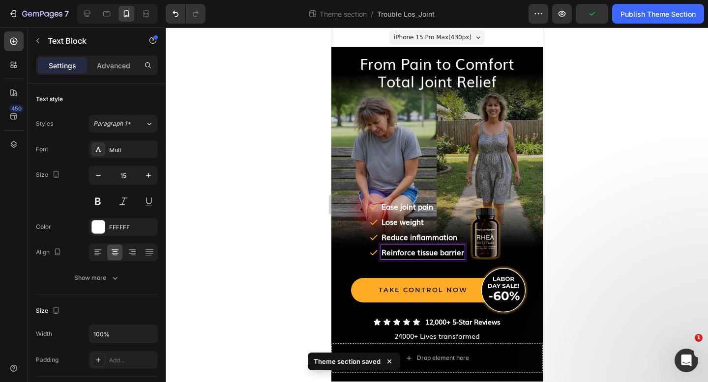
click at [268, 226] on div at bounding box center [437, 205] width 542 height 355
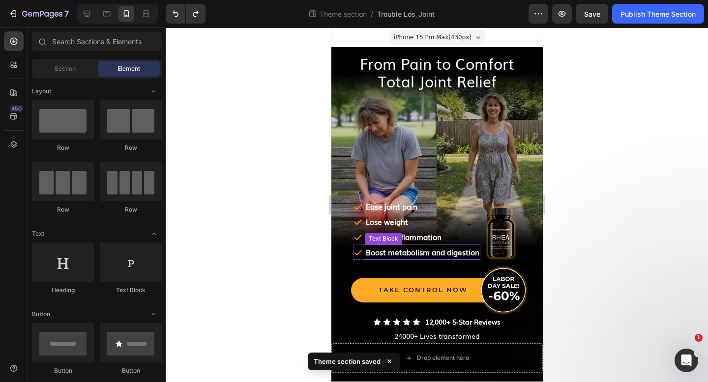
click at [439, 253] on strong "﻿Boost metabolism and digestion" at bounding box center [422, 252] width 114 height 11
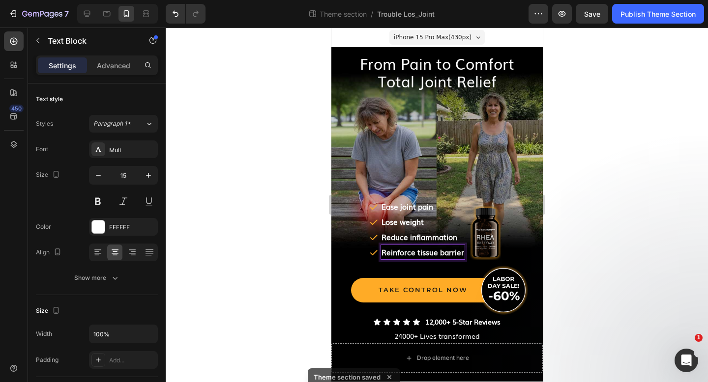
click at [287, 220] on div at bounding box center [437, 205] width 542 height 355
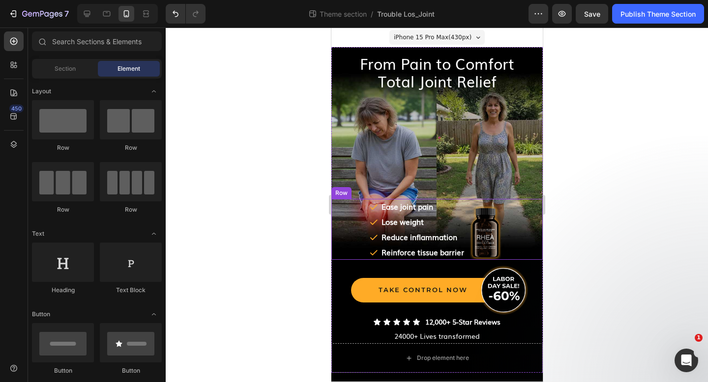
click at [363, 228] on div "Icon Ease joint pain Text Block Row Icon ﻿Lose weight Text Block Row Icon Reduc…" at bounding box center [436, 229] width 211 height 61
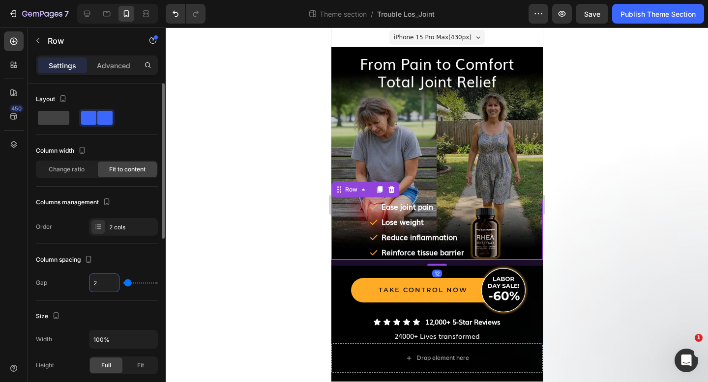
click at [99, 281] on input "2" at bounding box center [103, 283] width 29 height 18
type input "3"
type input "32"
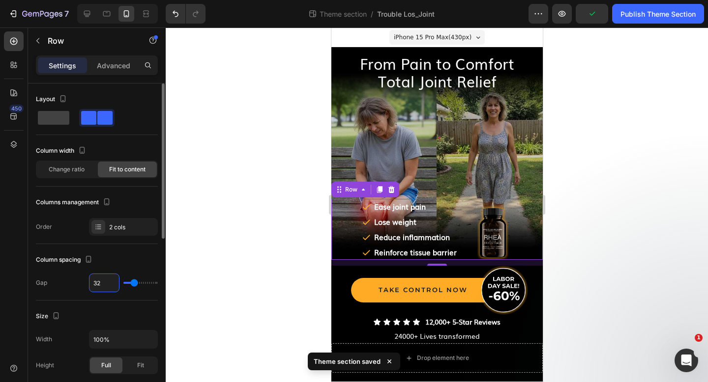
type input "4"
type input "45"
type input "4"
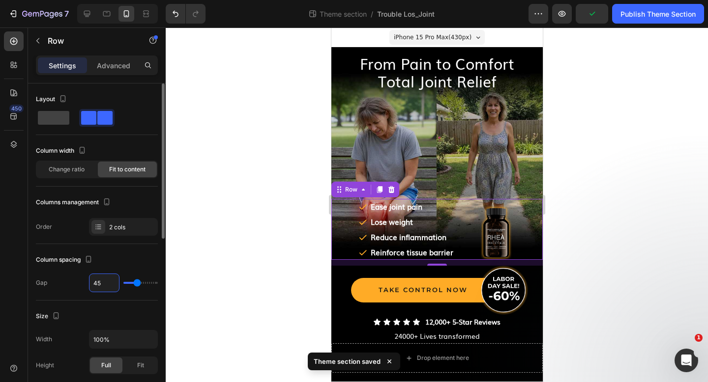
type input "4"
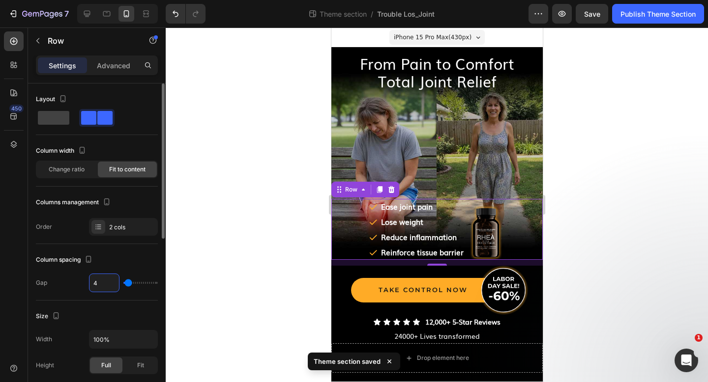
type input "0"
type input "5"
type input "50"
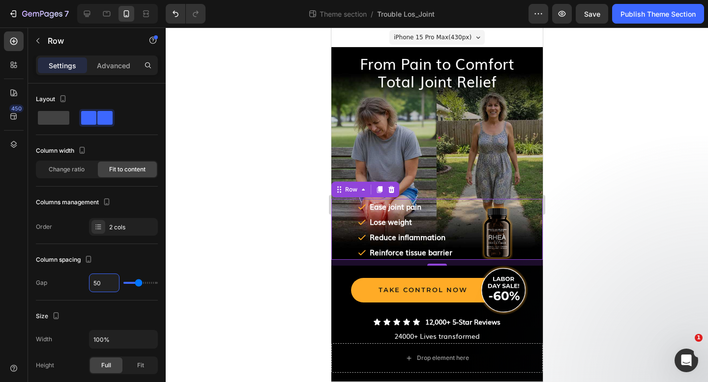
click at [212, 168] on div at bounding box center [437, 205] width 542 height 355
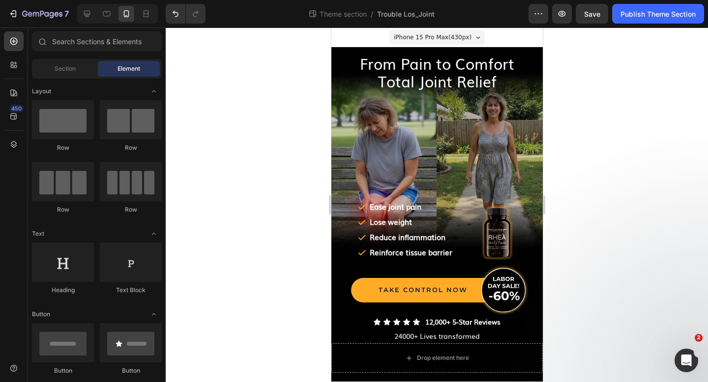
click at [419, 37] on span "iPhone 15 Pro Max ( 430 px)" at bounding box center [432, 37] width 78 height 10
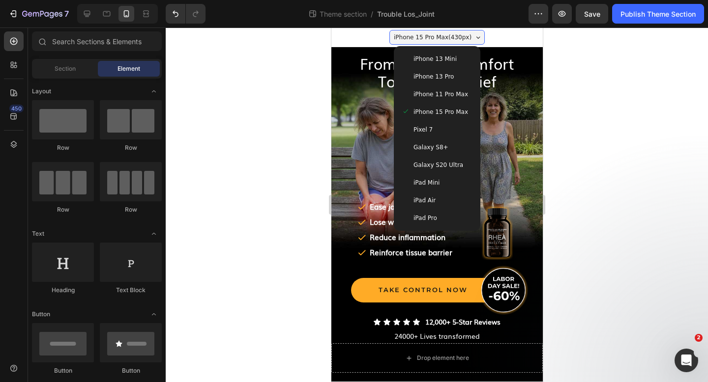
click at [422, 58] on span "iPhone 13 Mini" at bounding box center [434, 59] width 43 height 10
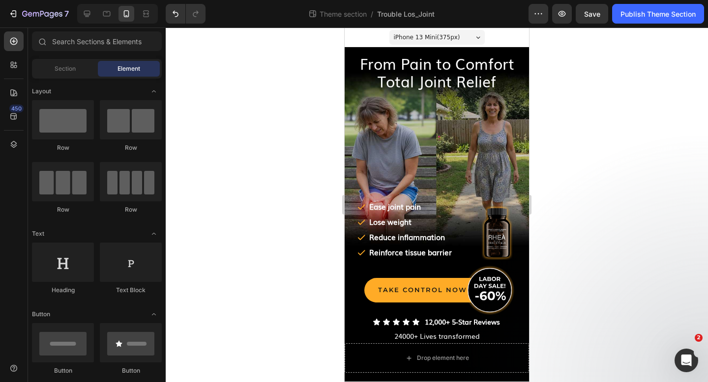
click at [425, 42] on div "iPhone 13 Mini ( 375 px)" at bounding box center [436, 37] width 95 height 15
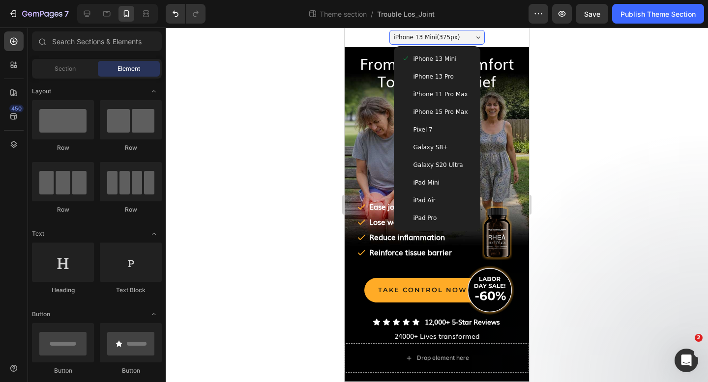
click at [429, 84] on div "iPhone 13 Pro" at bounding box center [437, 77] width 79 height 18
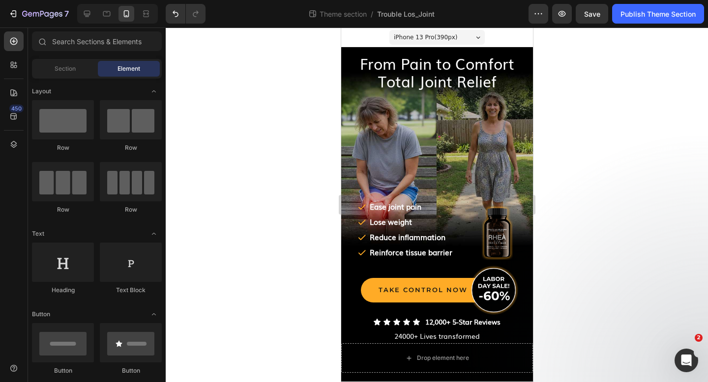
click at [431, 38] on span "iPhone 13 Pro ( 390 px)" at bounding box center [424, 37] width 63 height 10
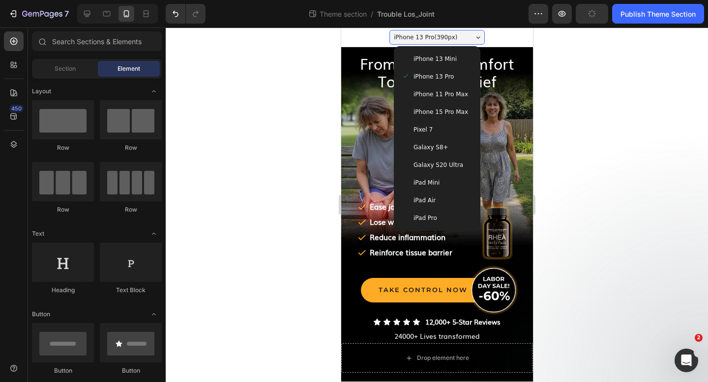
click at [432, 76] on span "iPhone 13 Pro" at bounding box center [433, 77] width 40 height 10
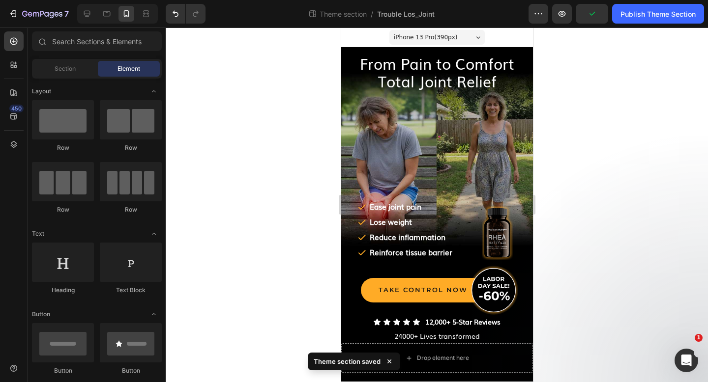
click at [262, 128] on div at bounding box center [437, 205] width 542 height 355
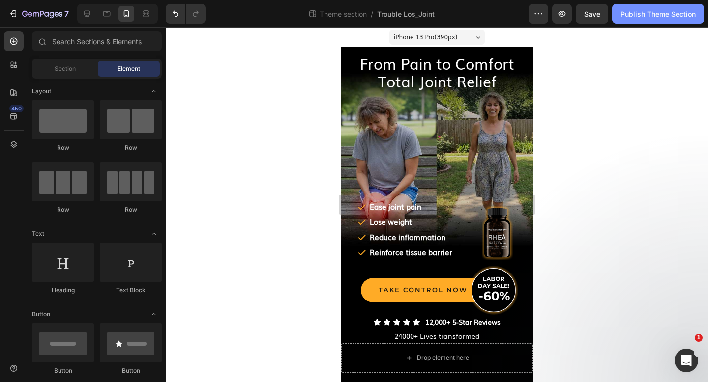
click at [637, 10] on div "Publish Theme Section" at bounding box center [657, 14] width 75 height 10
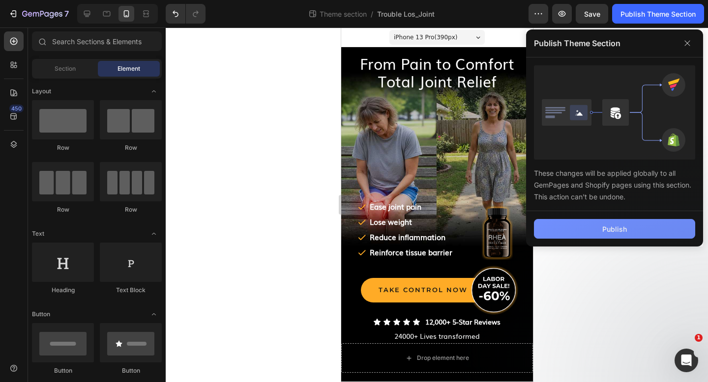
click at [613, 226] on div "Publish" at bounding box center [614, 229] width 25 height 10
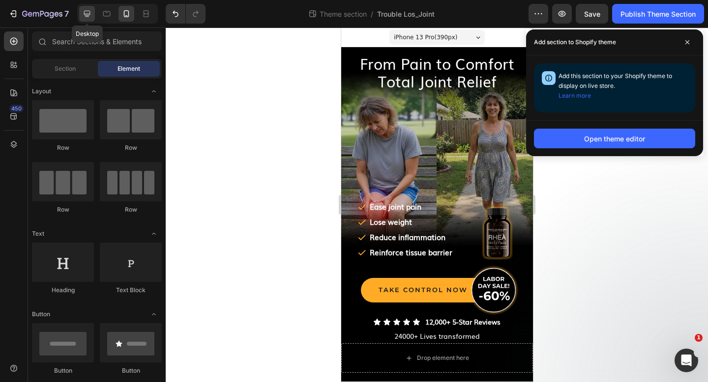
click at [85, 20] on div at bounding box center [87, 14] width 16 height 16
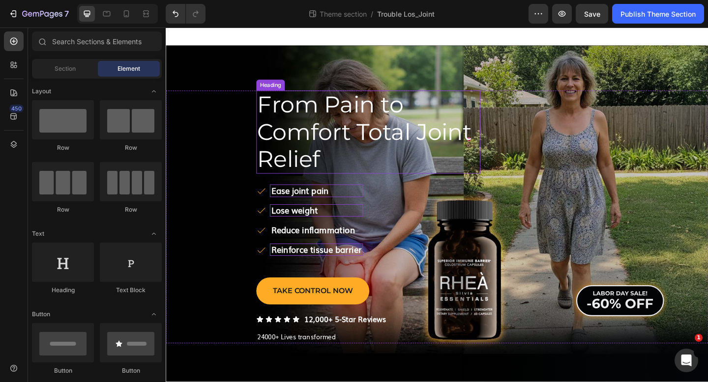
click at [293, 117] on span "From Pain to Comfort Total Joint Relief" at bounding box center [381, 141] width 233 height 89
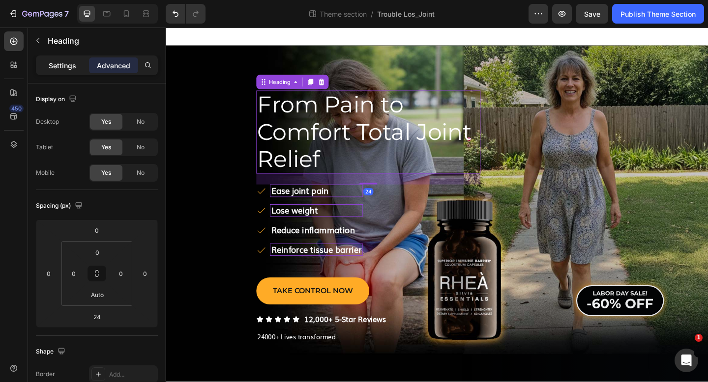
click at [63, 65] on p "Settings" at bounding box center [63, 65] width 28 height 10
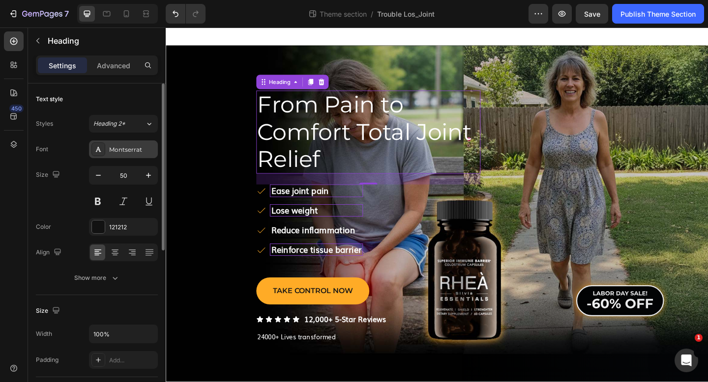
click at [115, 148] on div "Montserrat" at bounding box center [132, 149] width 46 height 9
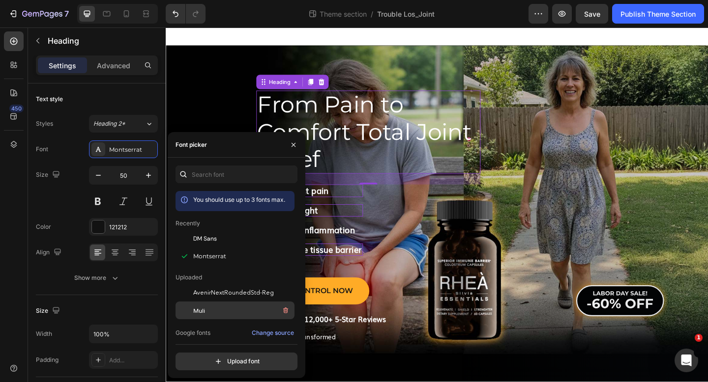
click at [207, 308] on div "Muli" at bounding box center [242, 311] width 99 height 12
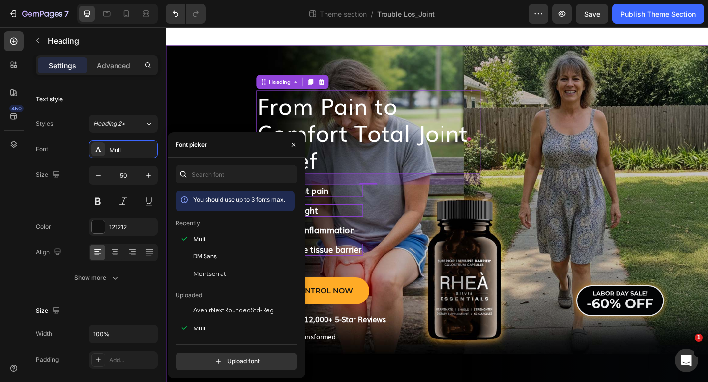
click at [210, 91] on div "⁠⁠⁠⁠⁠⁠⁠ From Pain to Comfort Total Joint Relief Heading 24 Ease joint pain ﻿Los…" at bounding box center [461, 237] width 590 height 381
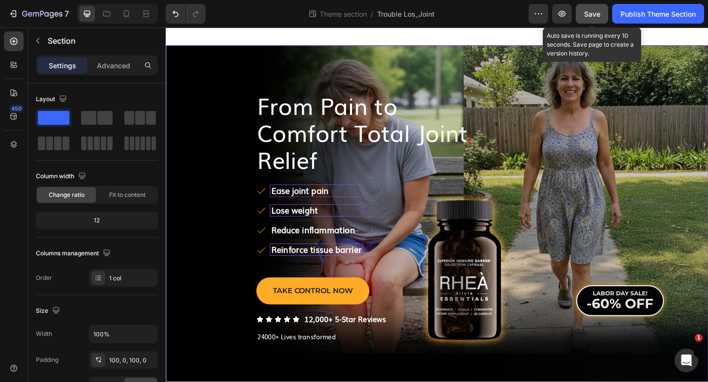
click at [601, 10] on button "Save" at bounding box center [592, 14] width 32 height 20
click at [590, 10] on span "Save" at bounding box center [592, 14] width 16 height 8
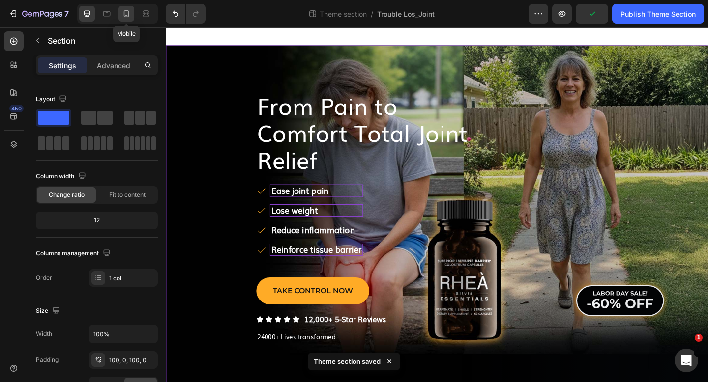
click at [123, 12] on icon at bounding box center [126, 14] width 10 height 10
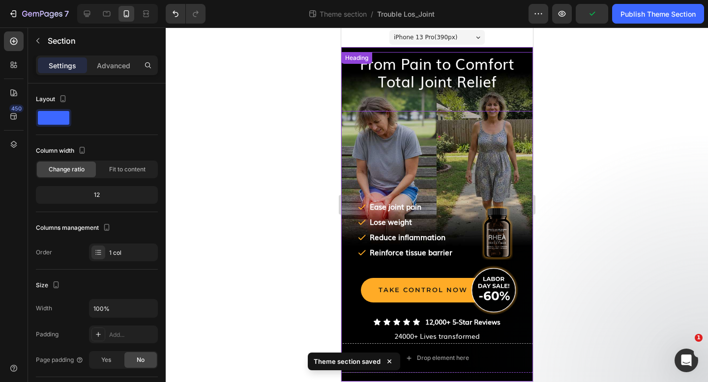
click at [400, 63] on div "⁠⁠⁠⁠⁠⁠⁠ From Pain to Comfort Total Joint Relief Heading" at bounding box center [437, 81] width 192 height 59
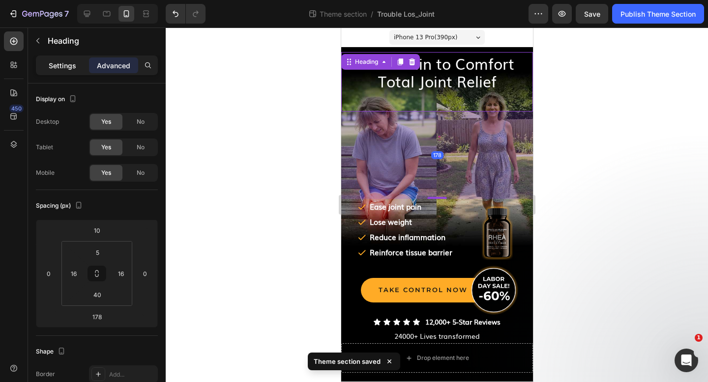
click at [65, 70] on div "Settings" at bounding box center [62, 66] width 49 height 16
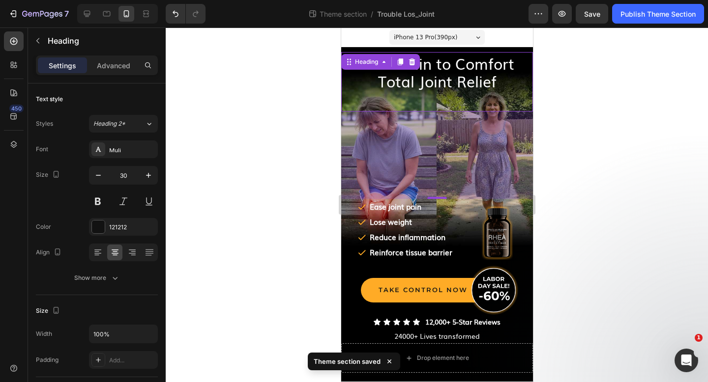
click at [202, 116] on div at bounding box center [437, 205] width 542 height 355
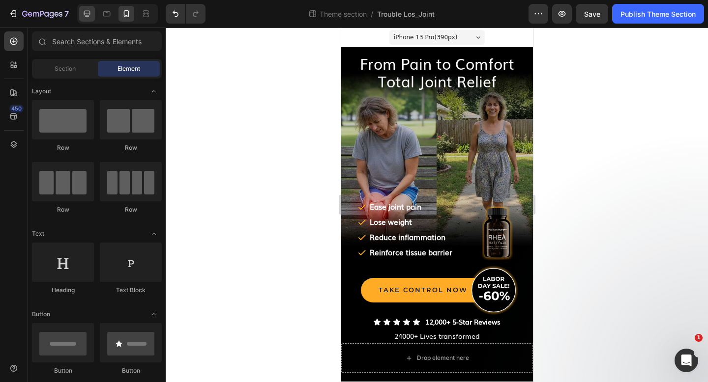
click at [86, 14] on icon at bounding box center [87, 14] width 10 height 10
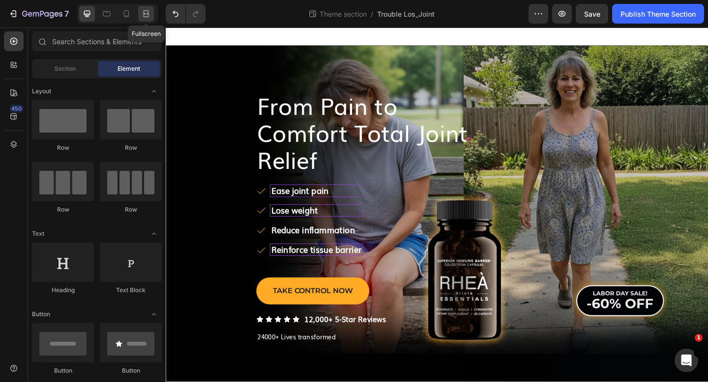
click at [147, 14] on icon at bounding box center [147, 13] width 3 height 2
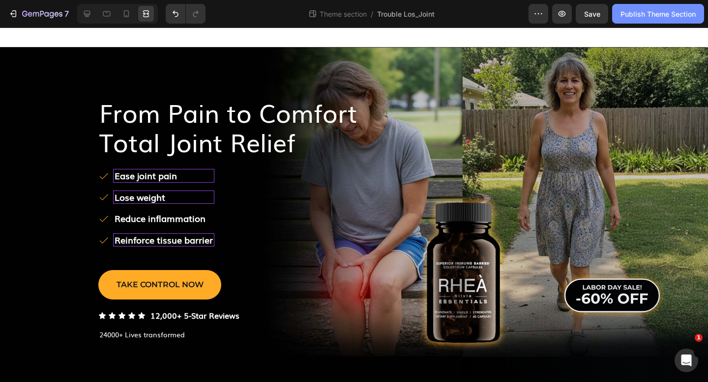
click at [650, 11] on div "Publish Theme Section" at bounding box center [657, 14] width 75 height 10
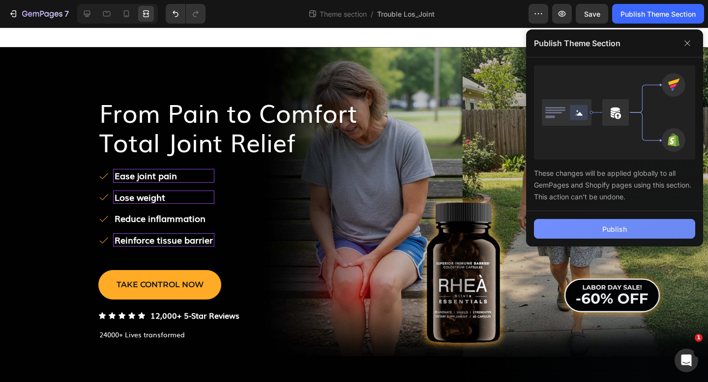
click at [595, 222] on button "Publish" at bounding box center [614, 229] width 161 height 20
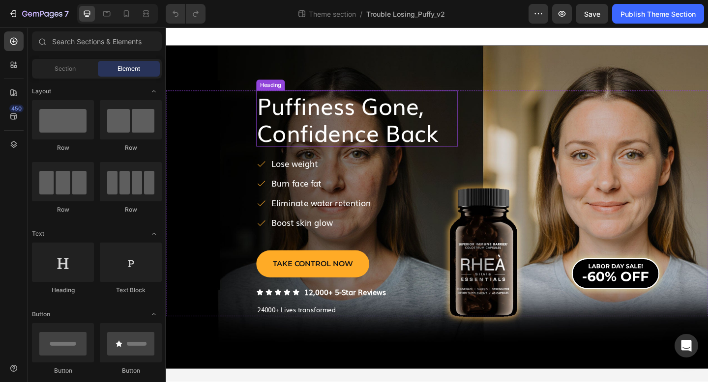
click at [319, 118] on span "Puffiness Gone," at bounding box center [355, 112] width 181 height 36
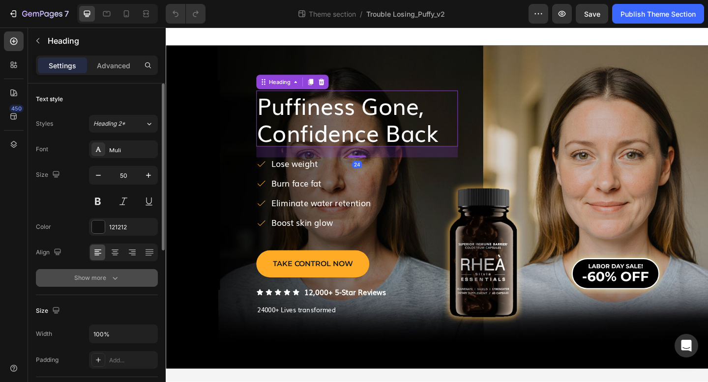
click at [103, 277] on div "Show more" at bounding box center [97, 278] width 46 height 10
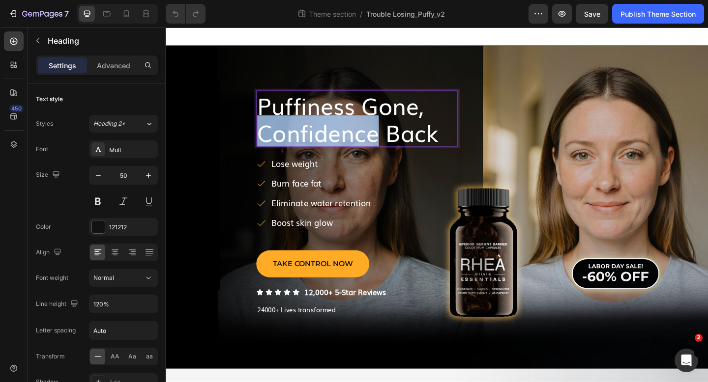
click at [333, 133] on span "Confidence Back" at bounding box center [363, 141] width 197 height 36
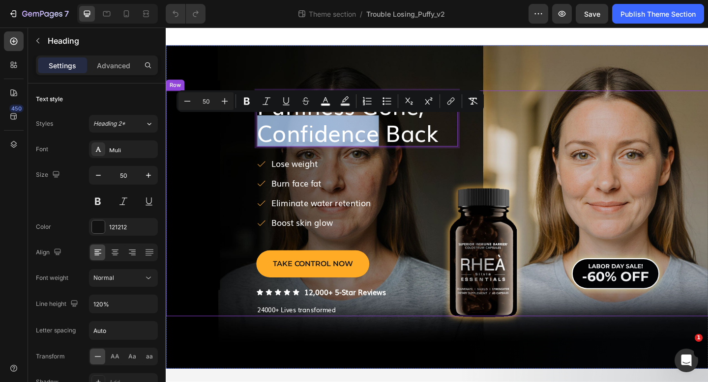
click at [221, 159] on div "Puffiness Gone, Confidence Back Heading 24 Lose weight Burn face fat Eliminate …" at bounding box center [461, 219] width 590 height 246
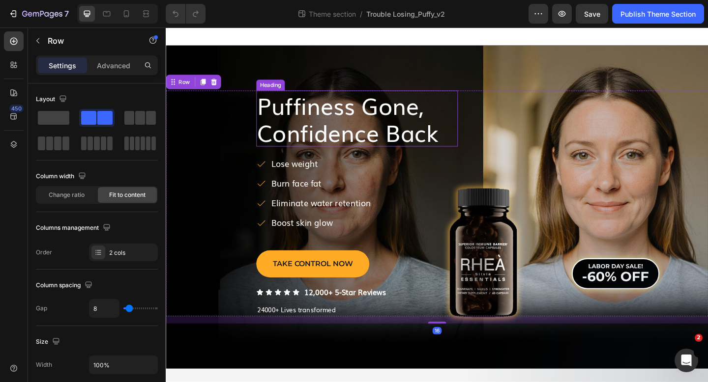
click at [349, 112] on span "Puffiness Gone," at bounding box center [355, 112] width 181 height 36
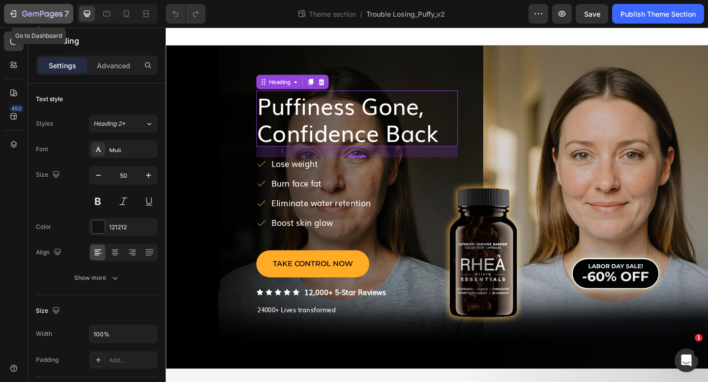
click at [42, 16] on icon "button" at bounding box center [42, 14] width 40 height 8
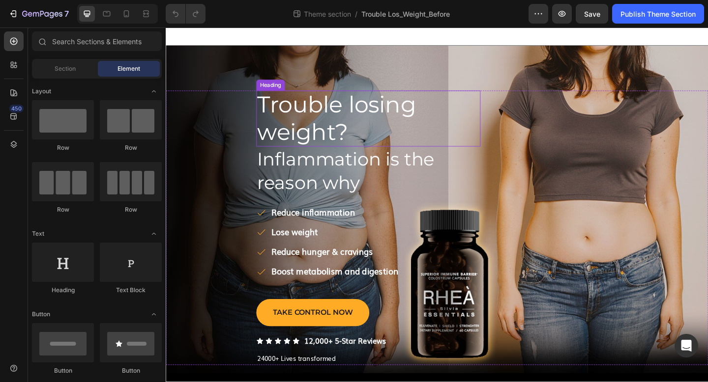
click at [334, 141] on span "Trouble losing weight?" at bounding box center [351, 126] width 173 height 59
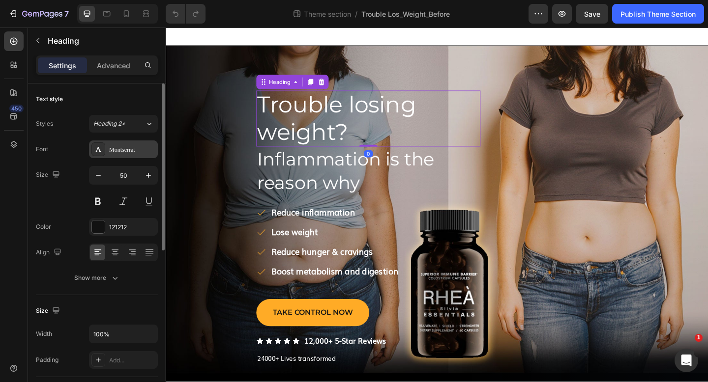
click at [122, 149] on div "Montserrat" at bounding box center [132, 149] width 46 height 9
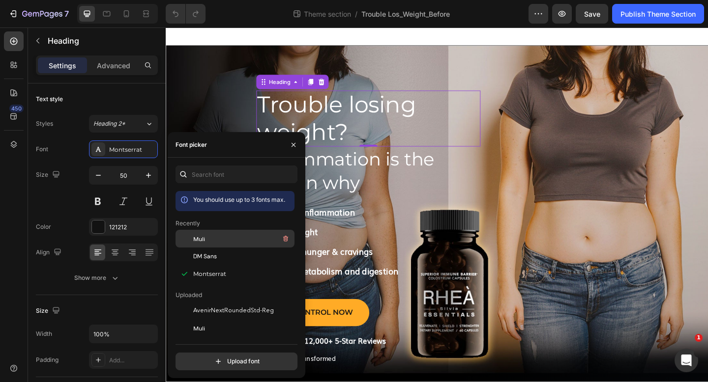
click at [202, 236] on span "Muli" at bounding box center [199, 238] width 12 height 9
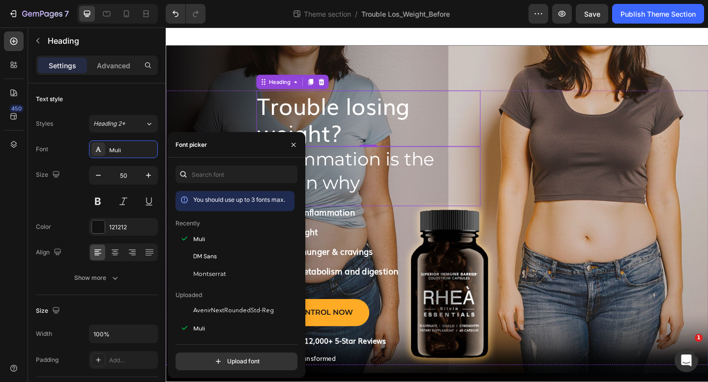
click at [351, 171] on span "Inflammation is the reason why" at bounding box center [361, 184] width 193 height 50
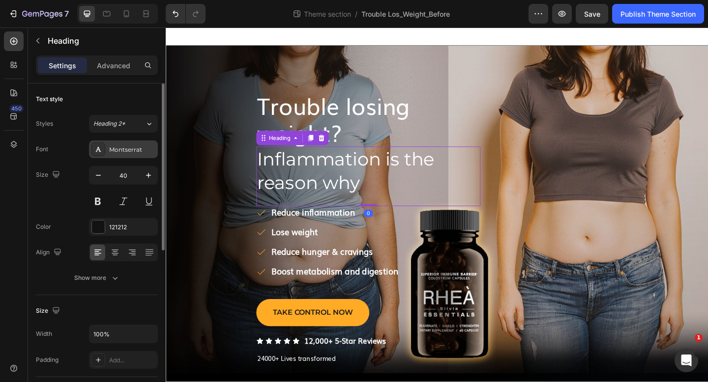
click at [129, 155] on div "Montserrat" at bounding box center [123, 150] width 69 height 18
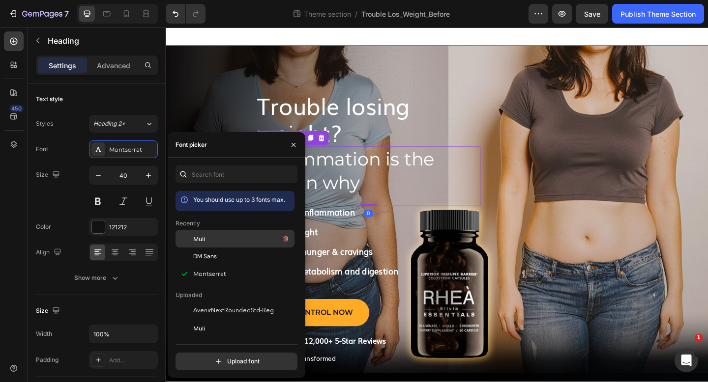
click at [211, 238] on div "Muli" at bounding box center [242, 239] width 99 height 12
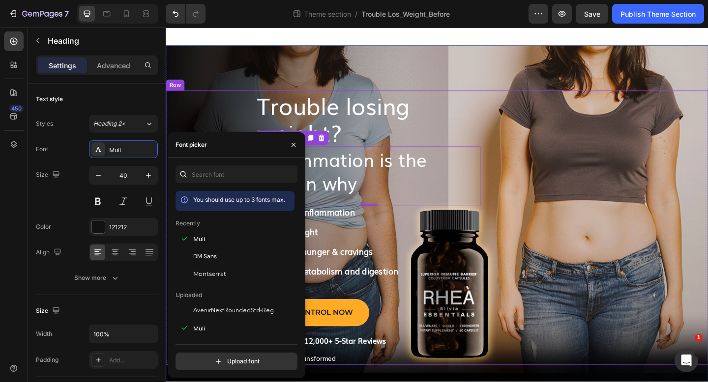
click at [185, 95] on div "Trouble losing weight? Heading Inflammation is the reason why Heading 0 ﻿Reduce…" at bounding box center [461, 249] width 590 height 405
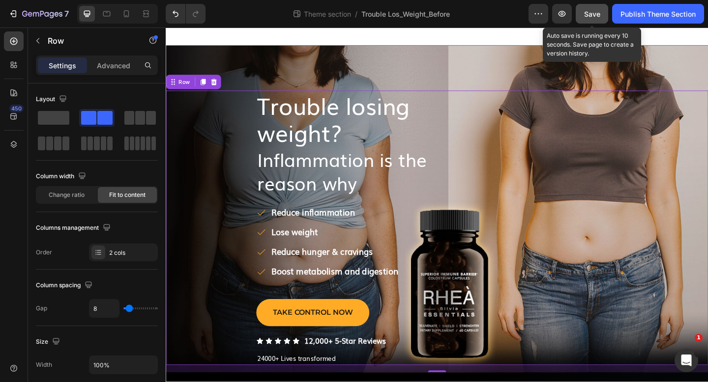
click at [586, 16] on span "Save" at bounding box center [592, 14] width 16 height 8
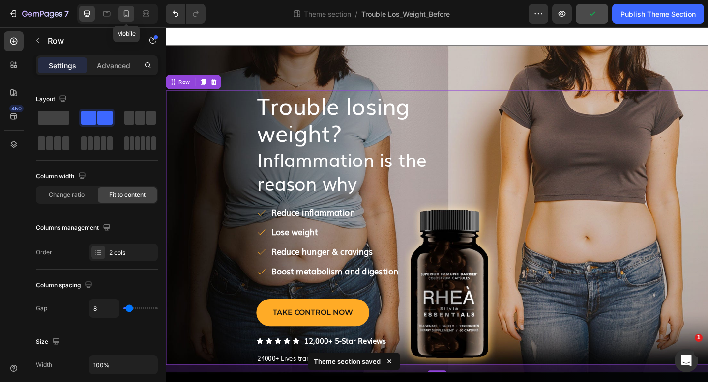
click at [125, 13] on icon at bounding box center [126, 14] width 10 height 10
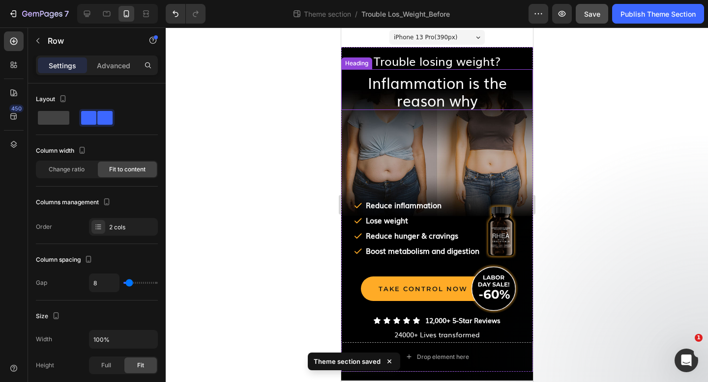
click at [441, 90] on span "Inflammation is the reason why" at bounding box center [436, 91] width 139 height 39
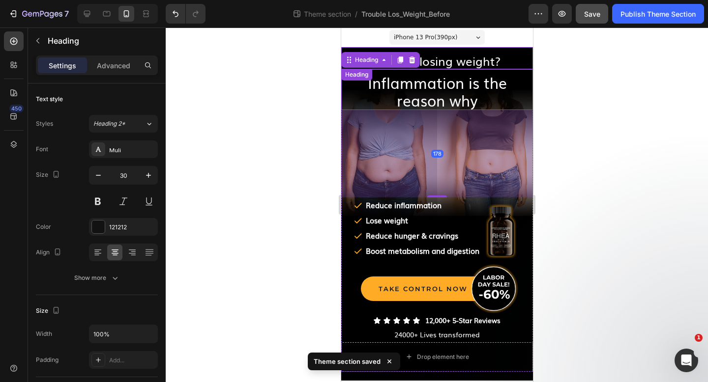
click at [446, 59] on span "Trouble losing weight?" at bounding box center [436, 60] width 127 height 17
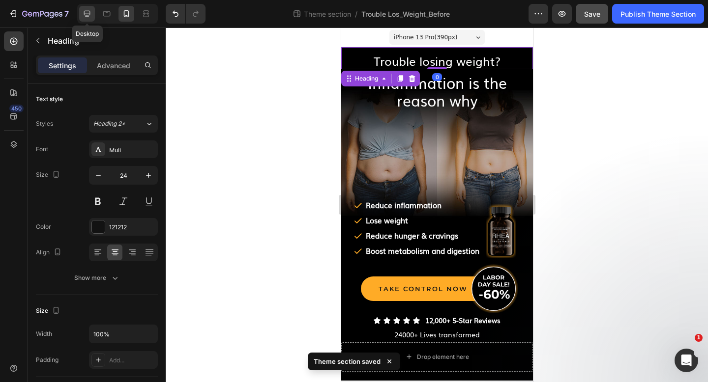
click at [90, 16] on icon at bounding box center [87, 14] width 10 height 10
type input "40"
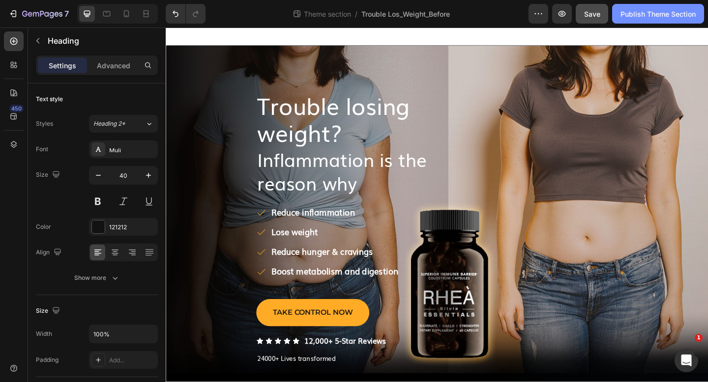
click at [668, 10] on div "Publish Theme Section" at bounding box center [657, 14] width 75 height 10
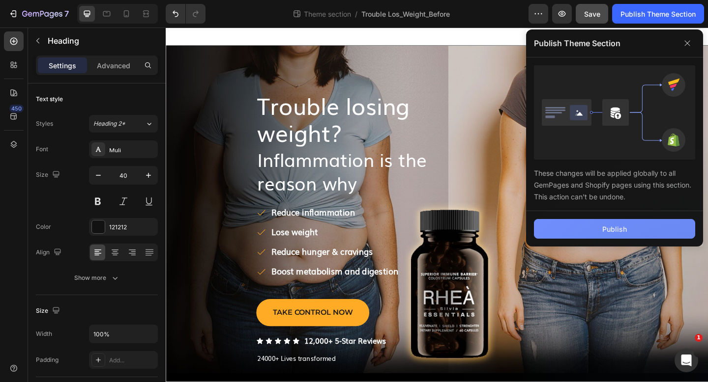
click at [603, 223] on button "Publish" at bounding box center [614, 229] width 161 height 20
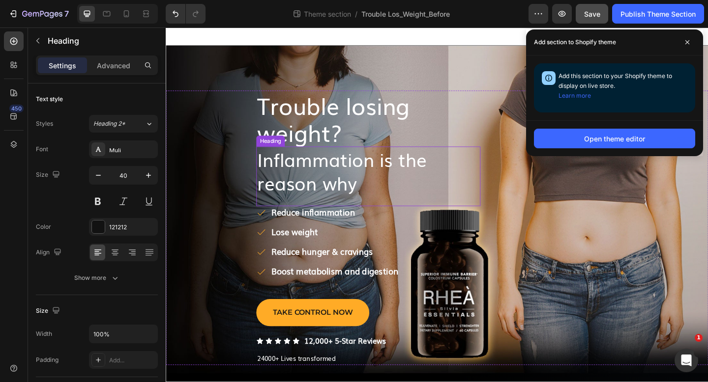
click at [387, 179] on span "Inflammation is the reason why" at bounding box center [357, 183] width 184 height 55
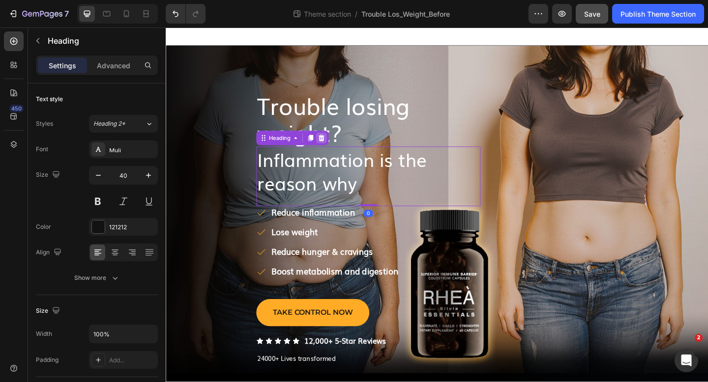
click at [335, 149] on icon at bounding box center [335, 147] width 6 height 7
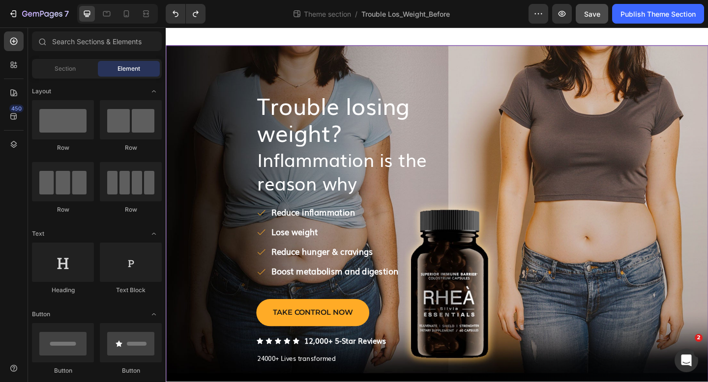
click at [448, 61] on div "Trouble losing weight? Heading Inflammation is the reason why Heading ﻿Reduce i…" at bounding box center [461, 249] width 590 height 405
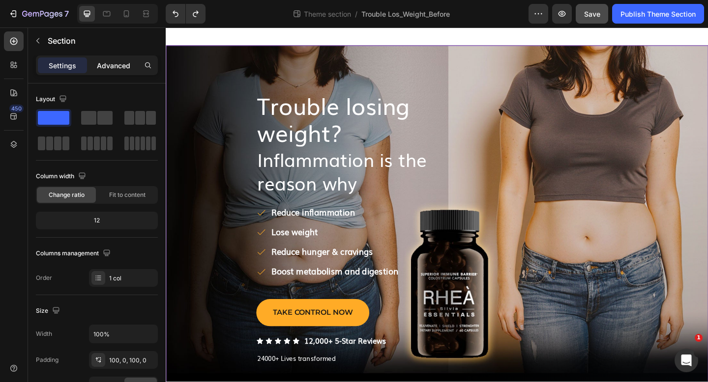
click at [111, 61] on p "Advanced" at bounding box center [113, 65] width 33 height 10
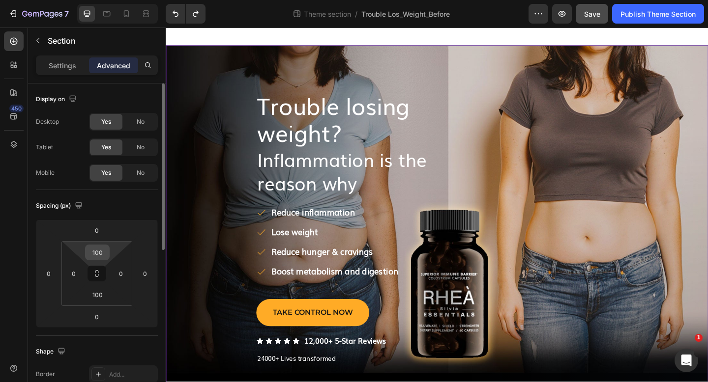
click at [101, 252] on input "100" at bounding box center [97, 252] width 20 height 15
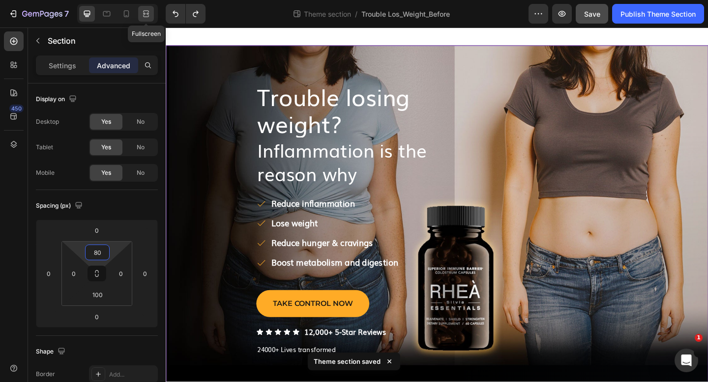
click at [146, 16] on icon at bounding box center [146, 14] width 10 height 10
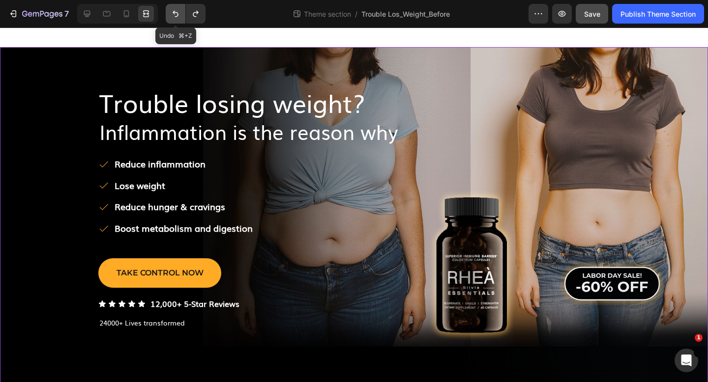
click at [169, 13] on button "Undo/Redo" at bounding box center [176, 14] width 20 height 20
click at [177, 13] on icon "Undo/Redo" at bounding box center [176, 14] width 6 height 6
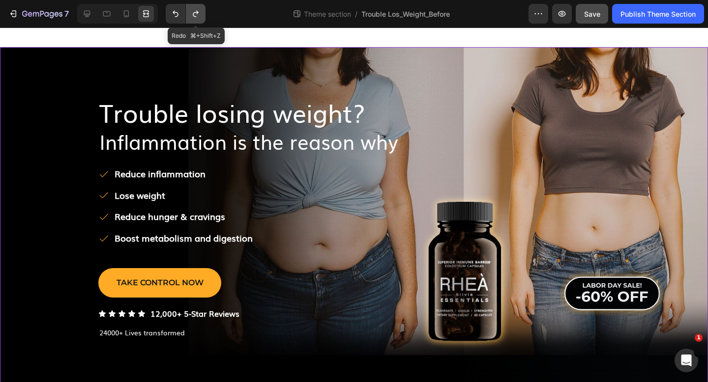
click at [195, 12] on icon "Undo/Redo" at bounding box center [195, 14] width 5 height 6
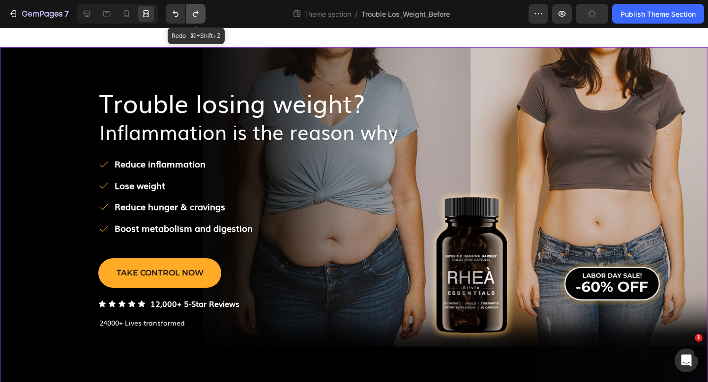
click at [195, 12] on icon "Undo/Redo" at bounding box center [195, 14] width 5 height 6
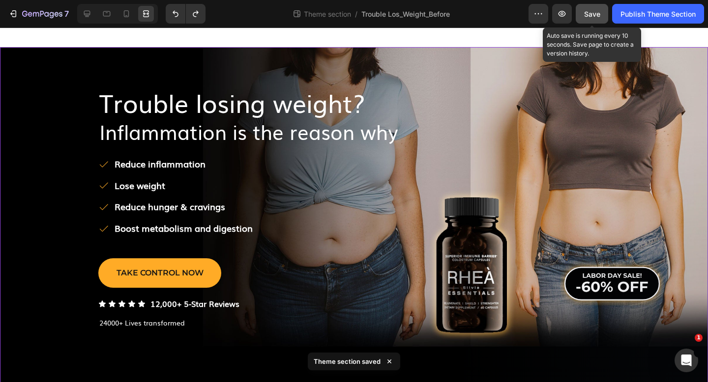
click at [588, 10] on span "Save" at bounding box center [592, 14] width 16 height 8
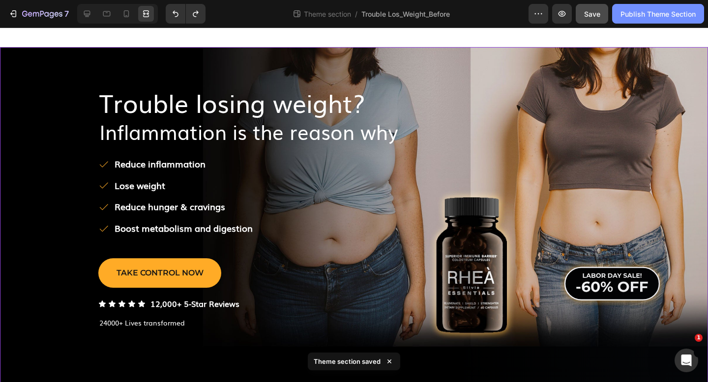
click at [654, 8] on button "Publish Theme Section" at bounding box center [658, 14] width 92 height 20
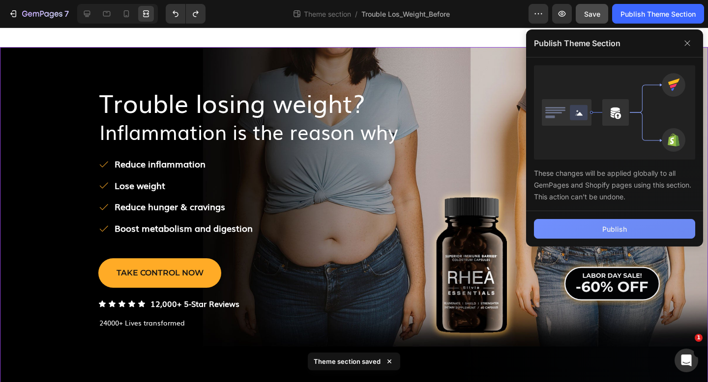
click at [624, 220] on button "Publish" at bounding box center [614, 229] width 161 height 20
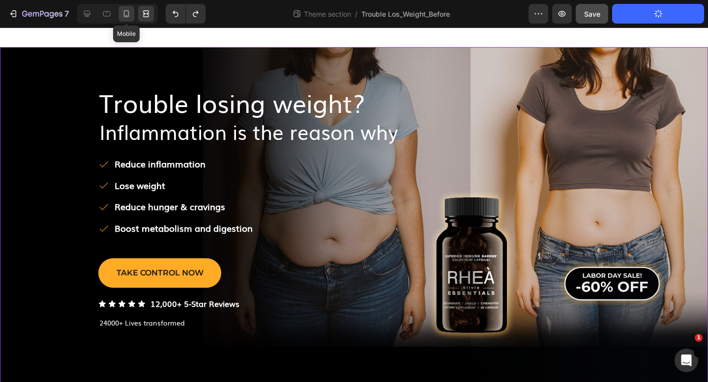
click at [125, 12] on icon at bounding box center [126, 14] width 10 height 10
type input "0"
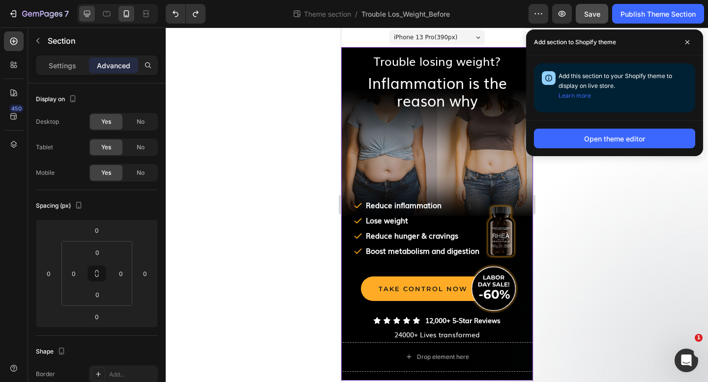
click at [88, 13] on icon at bounding box center [87, 14] width 10 height 10
type input "80"
type input "100"
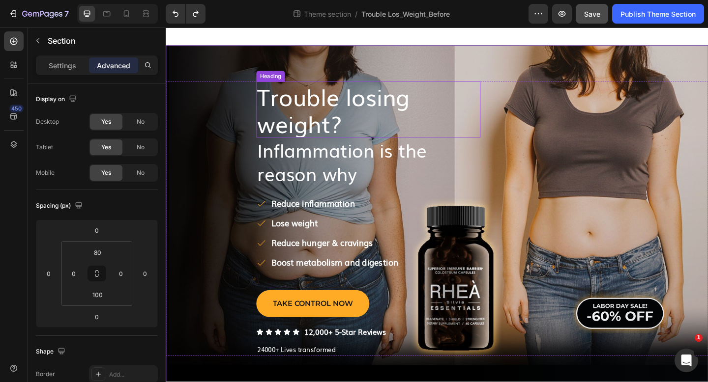
click at [361, 112] on span "Trouble losing weight?" at bounding box center [348, 117] width 166 height 66
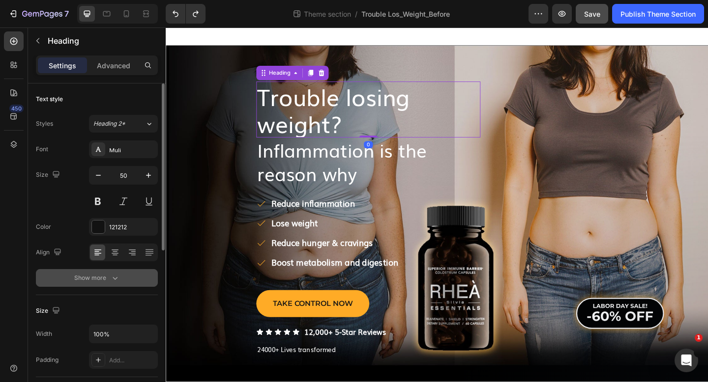
click at [111, 276] on icon "button" at bounding box center [115, 278] width 10 height 10
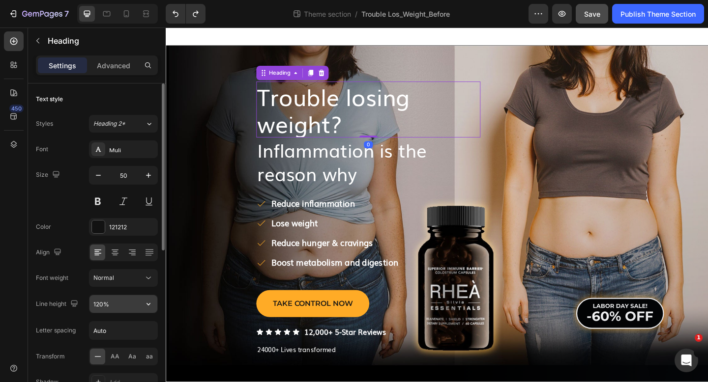
click at [116, 302] on input "120%" at bounding box center [123, 304] width 68 height 18
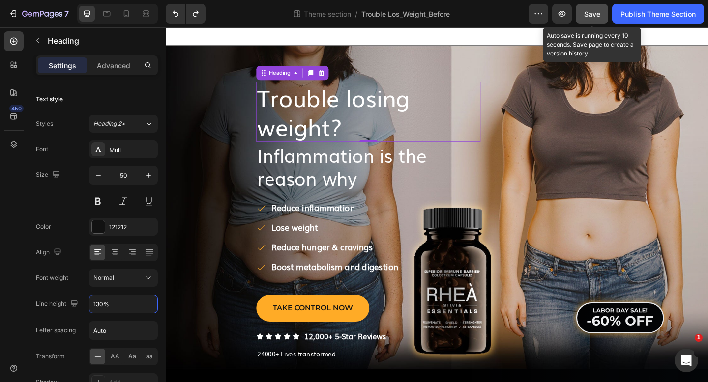
type input "130%"
click at [587, 11] on span "Save" at bounding box center [592, 14] width 16 height 8
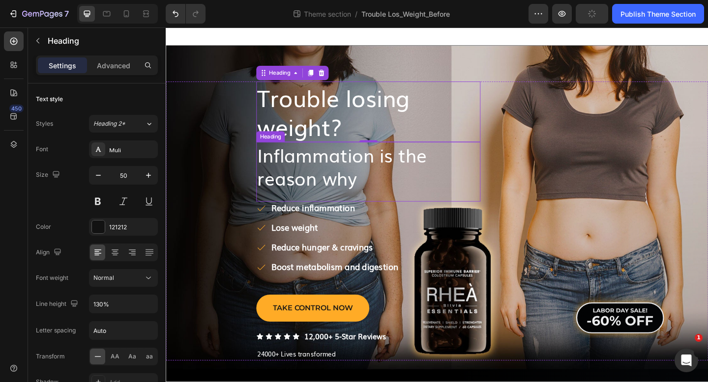
click at [339, 172] on span "Inflammation is the reason why" at bounding box center [357, 178] width 184 height 55
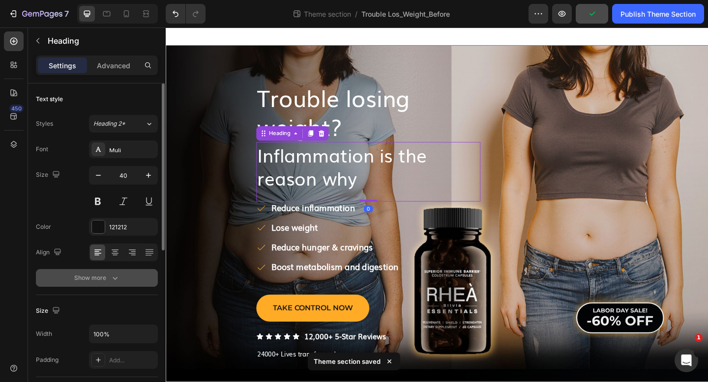
click at [96, 281] on div "Show more" at bounding box center [97, 278] width 46 height 10
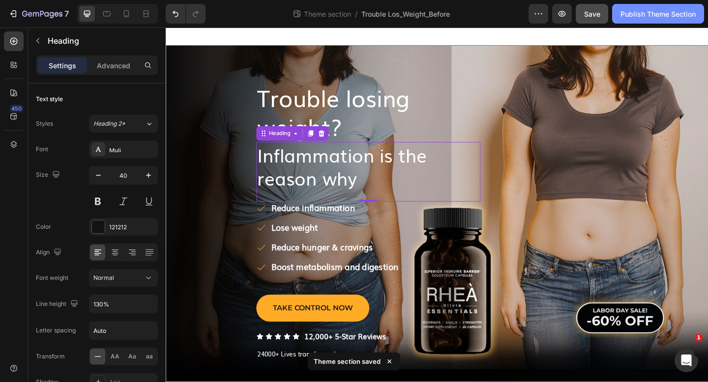
click at [628, 21] on button "Publish Theme Section" at bounding box center [658, 14] width 92 height 20
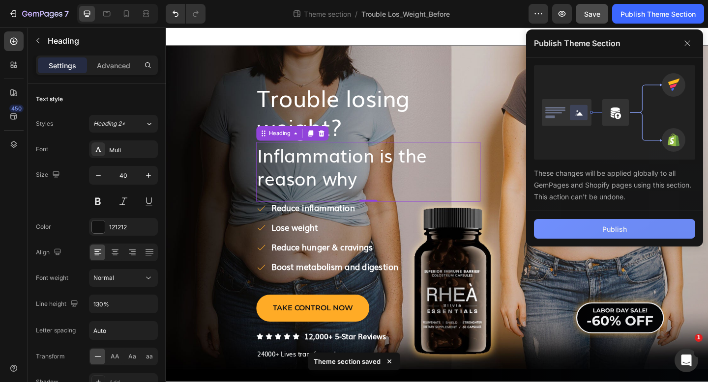
click at [578, 225] on button "Publish" at bounding box center [614, 229] width 161 height 20
